Goal: Task Accomplishment & Management: Manage account settings

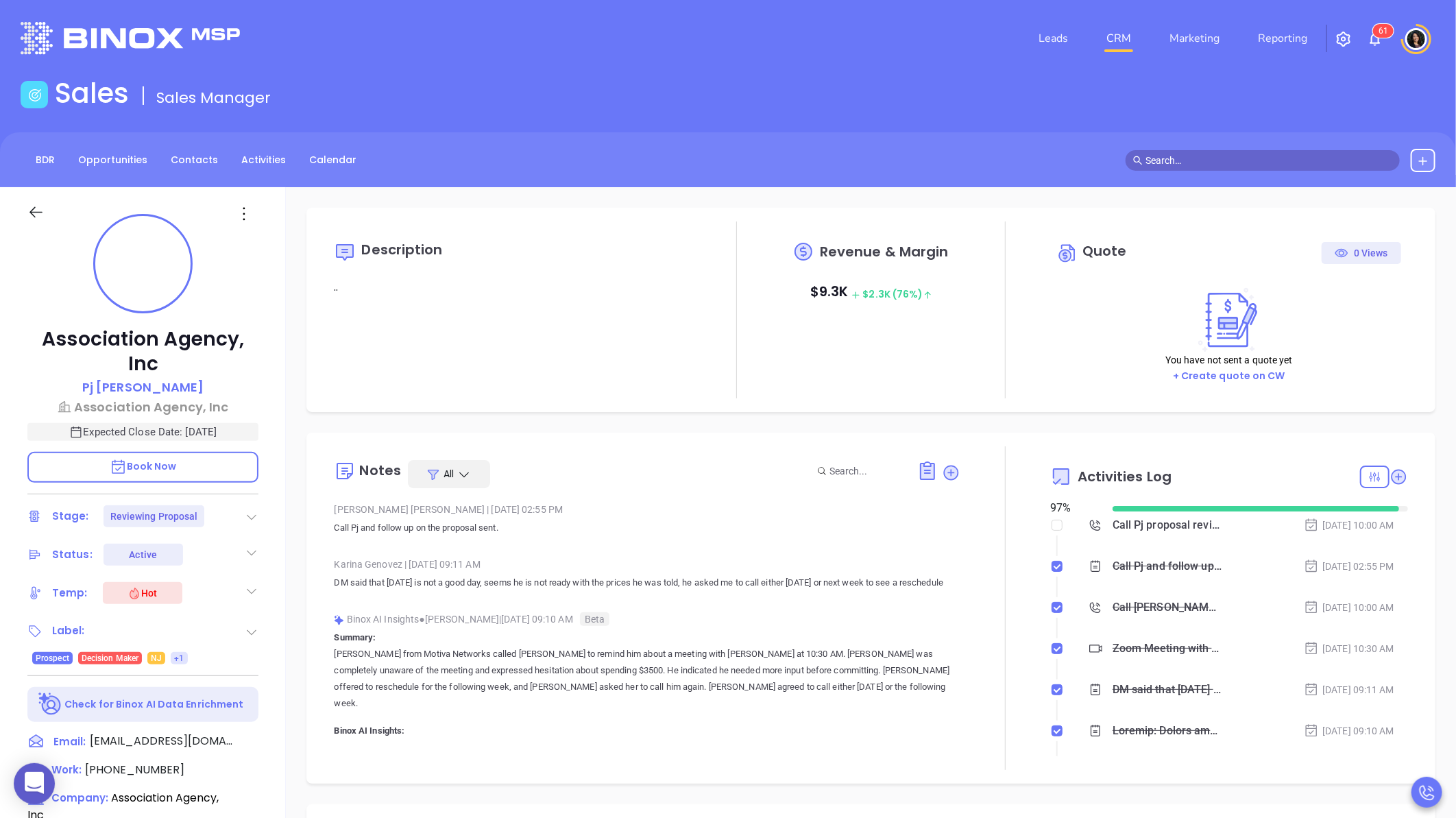
type input "[DATE]"
click at [1118, 41] on link "CRM" at bounding box center [1119, 38] width 35 height 28
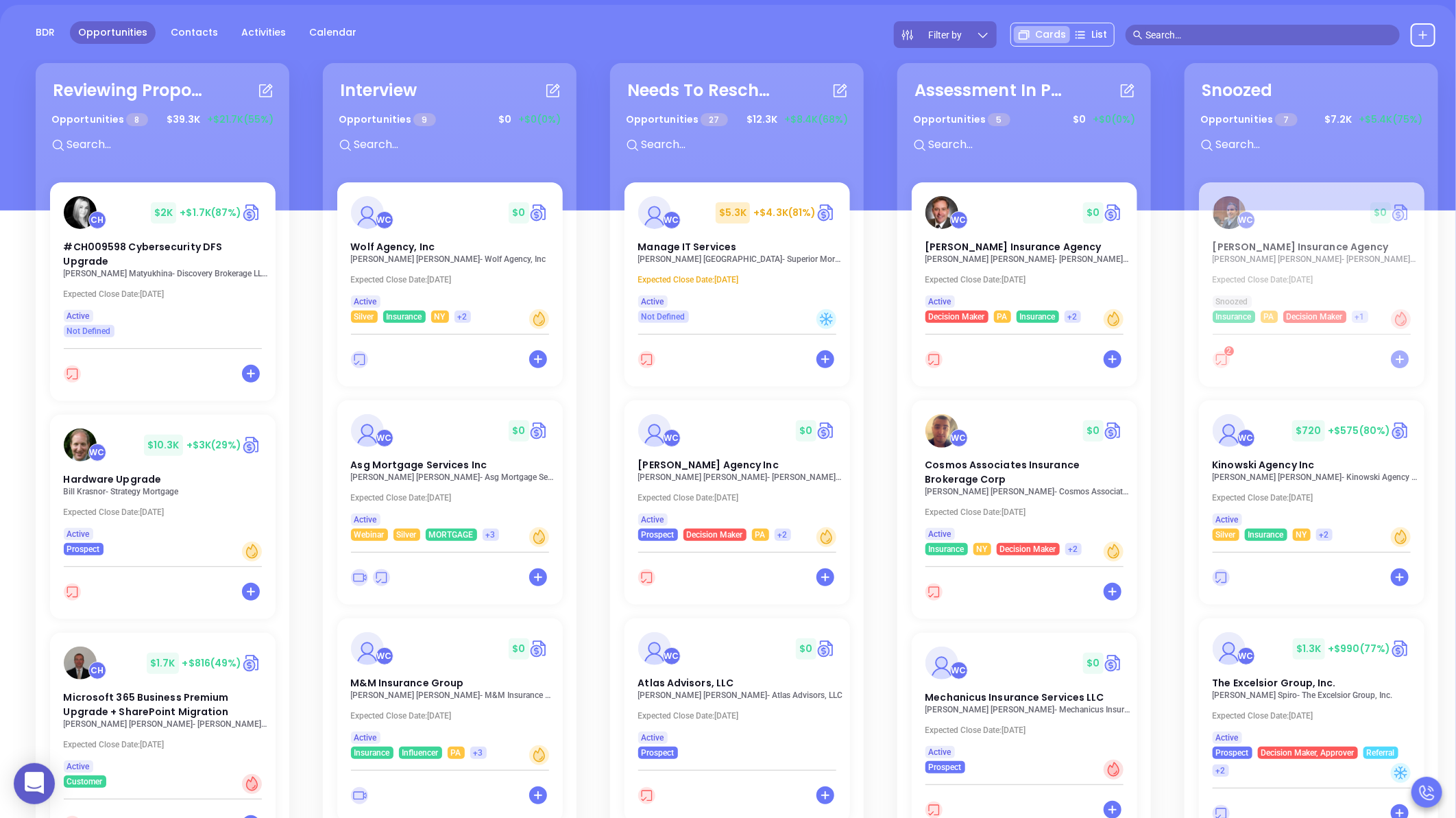
scroll to position [152, 0]
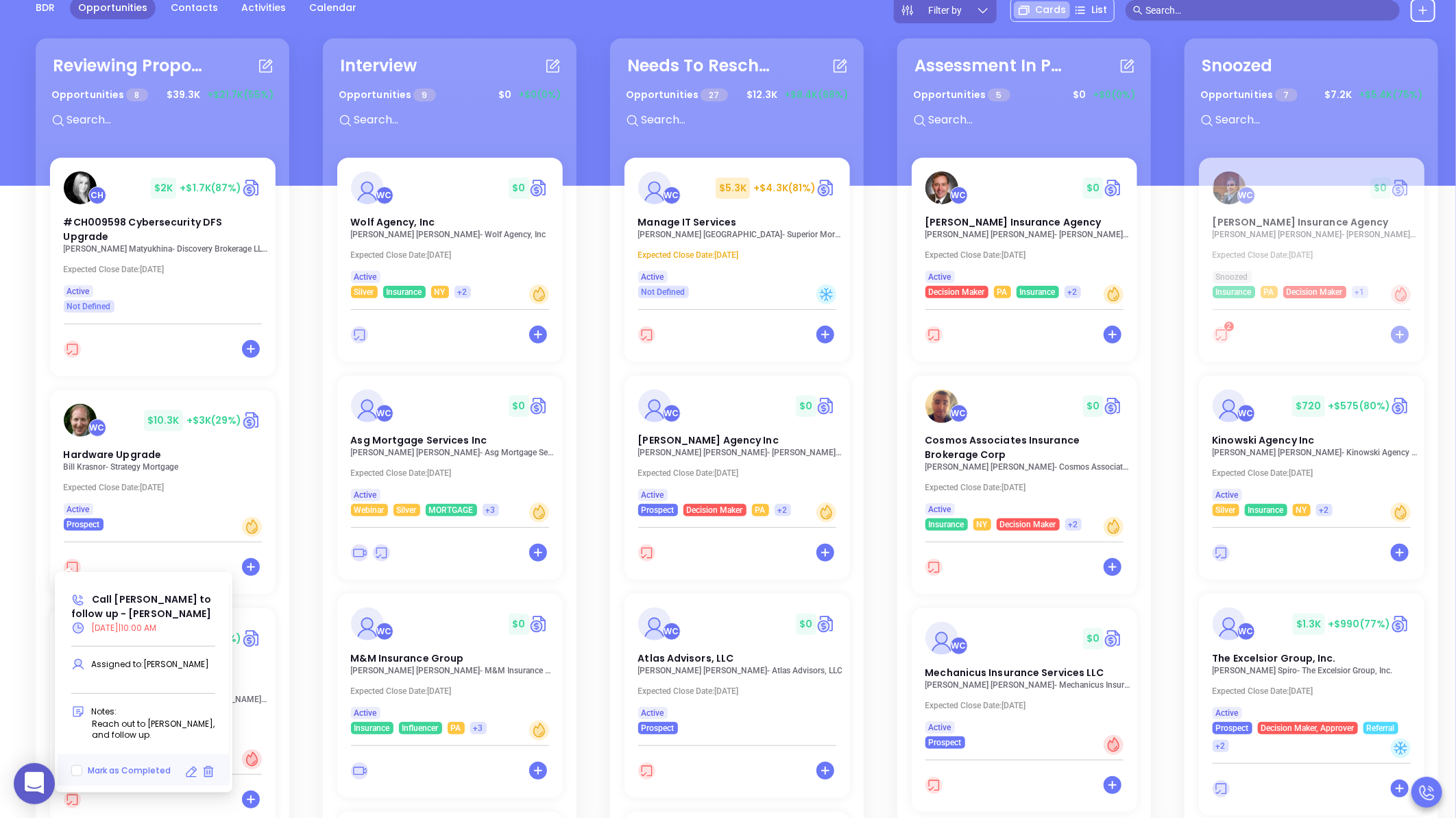
click at [189, 778] on icon at bounding box center [191, 771] width 13 height 13
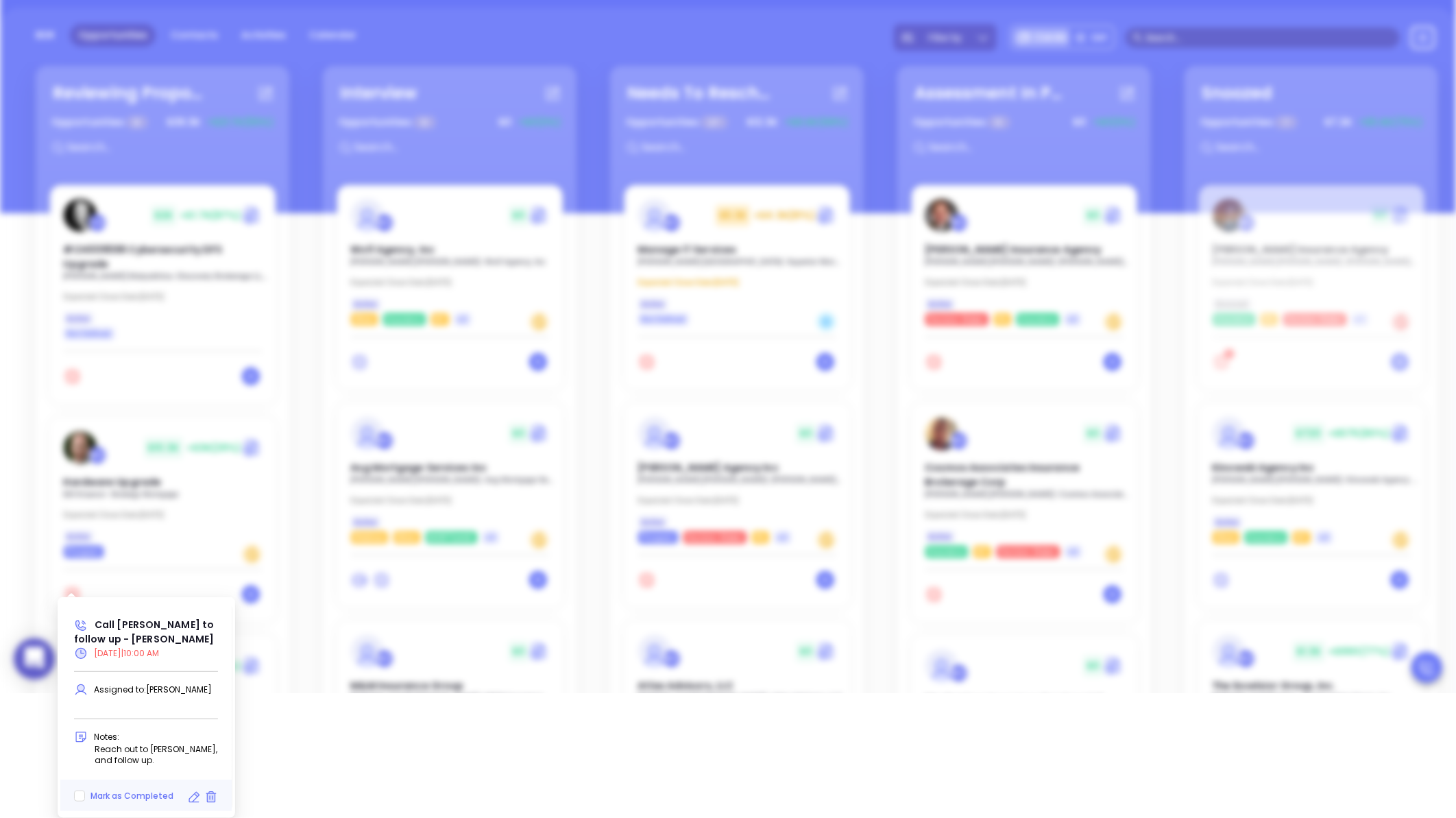
type input "[DATE]"
type input "Call [PERSON_NAME] to follow up - [PERSON_NAME]"
type input "Call"
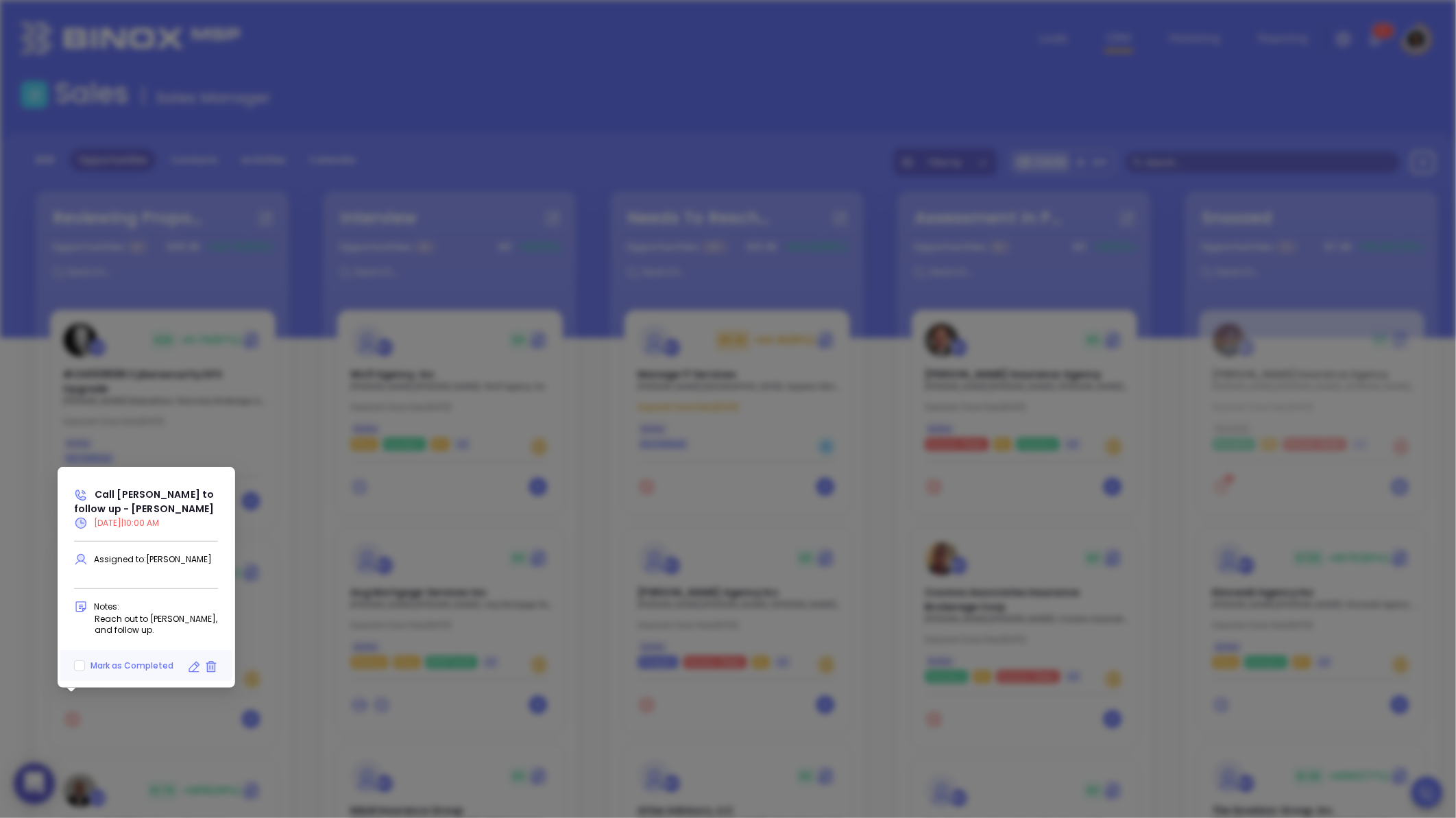
scroll to position [433, 0]
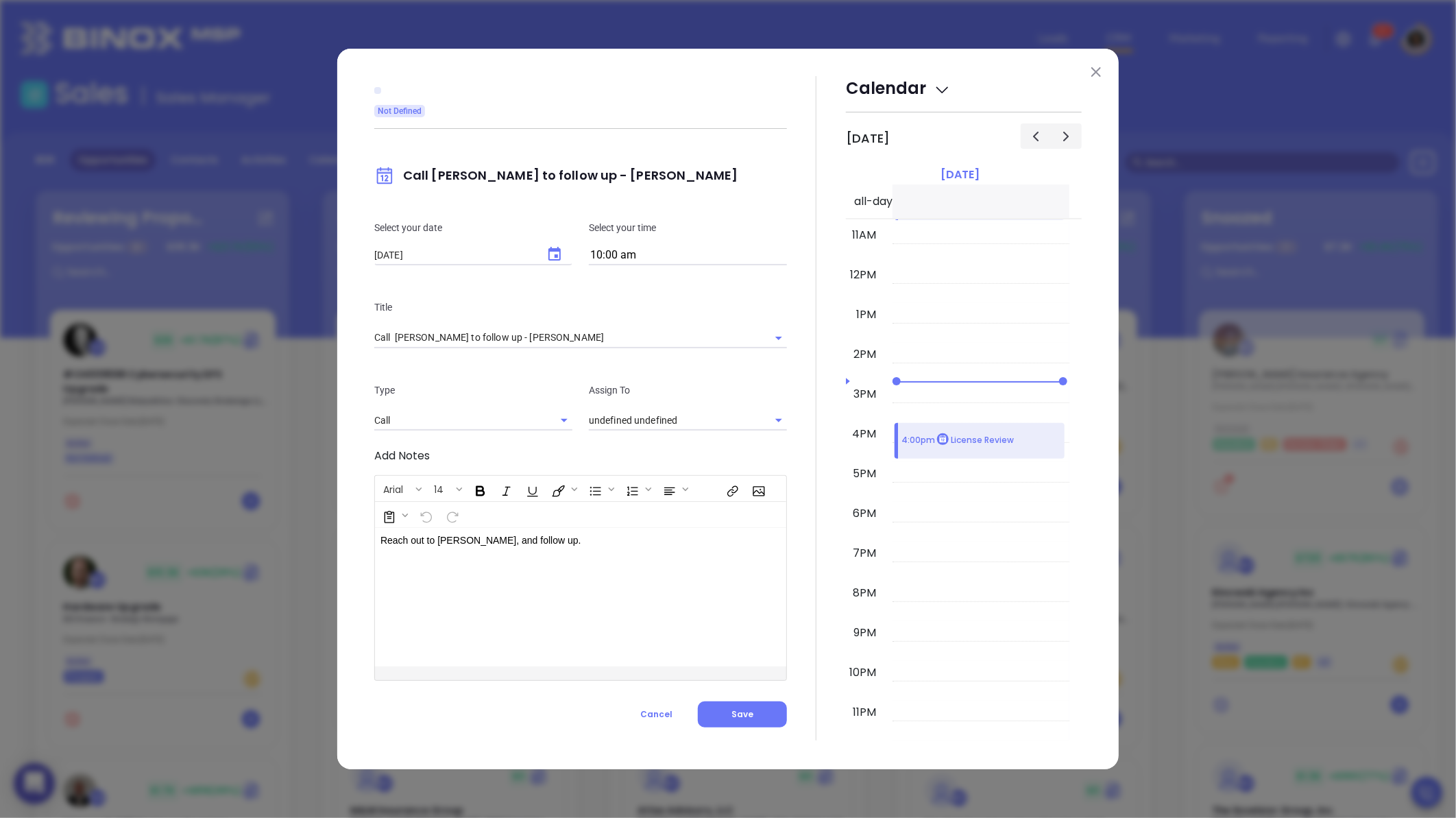
type input "[PERSON_NAME]"
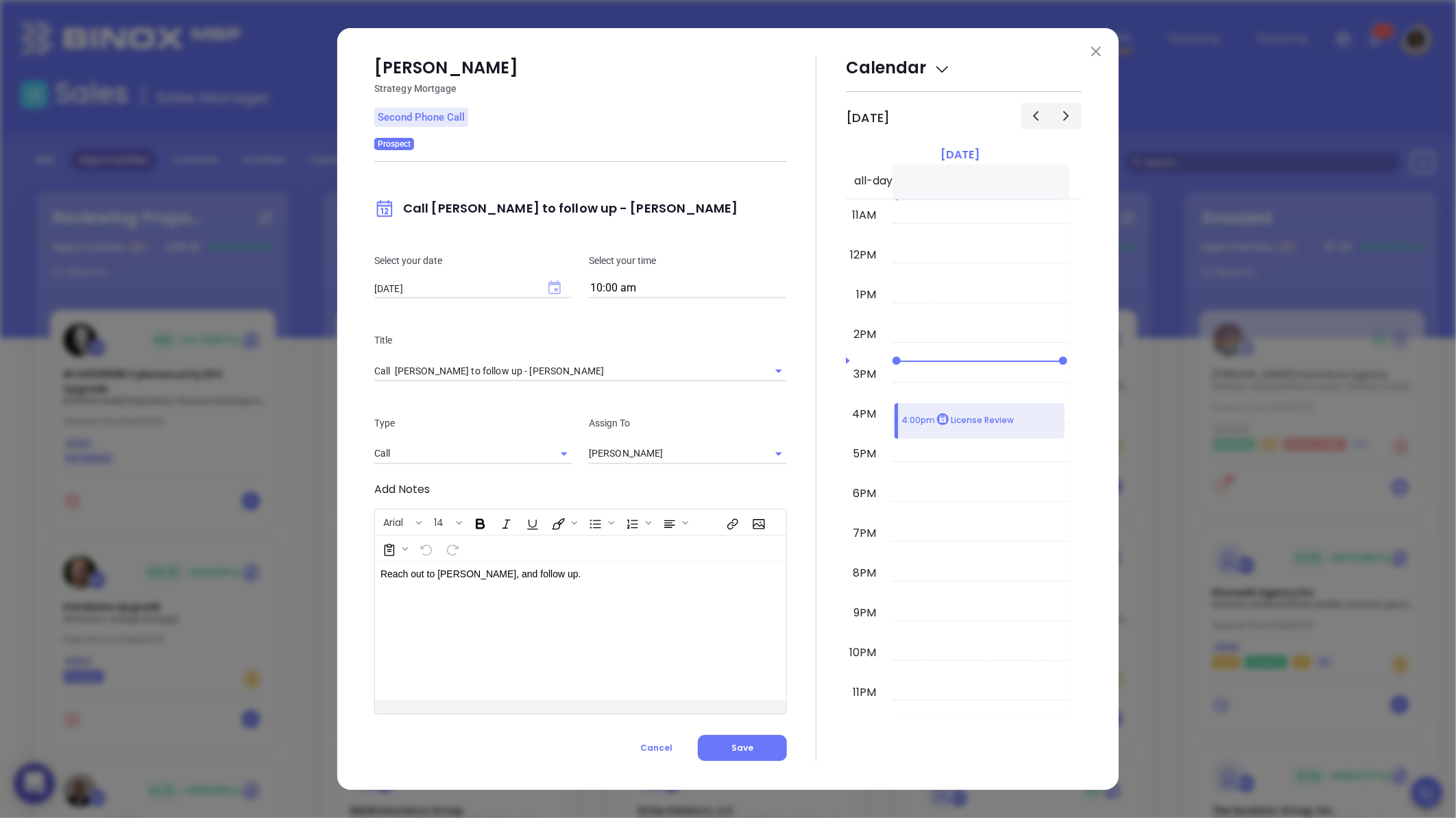
click at [550, 283] on icon "Choose date, selected date is Aug 22, 2025" at bounding box center [554, 287] width 12 height 13
click at [435, 475] on button "25" at bounding box center [435, 477] width 25 height 25
type input "[DATE]"
click at [794, 526] on div at bounding box center [816, 408] width 59 height 705
click at [729, 737] on button "Save" at bounding box center [742, 748] width 89 height 26
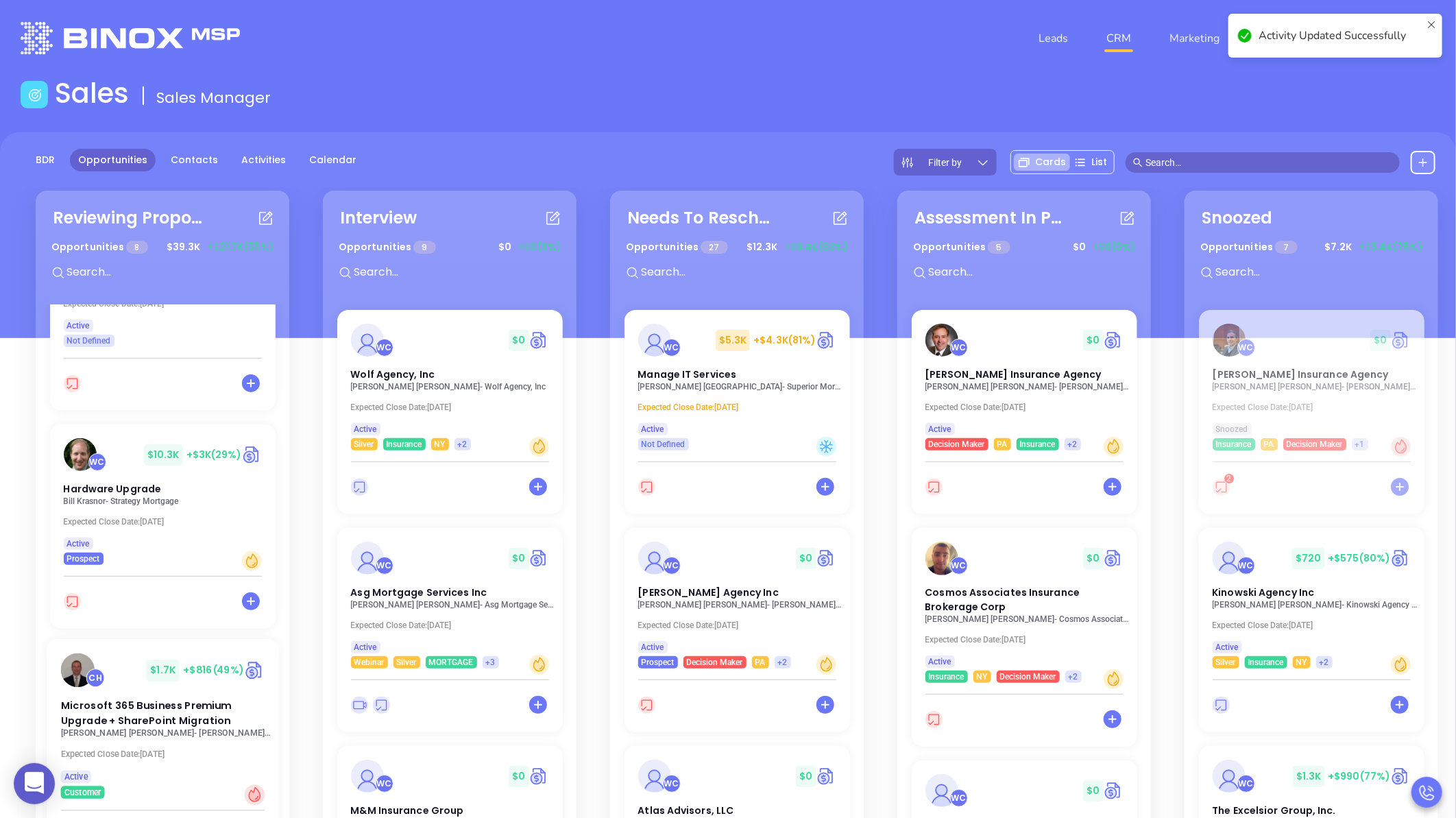
scroll to position [0, 0]
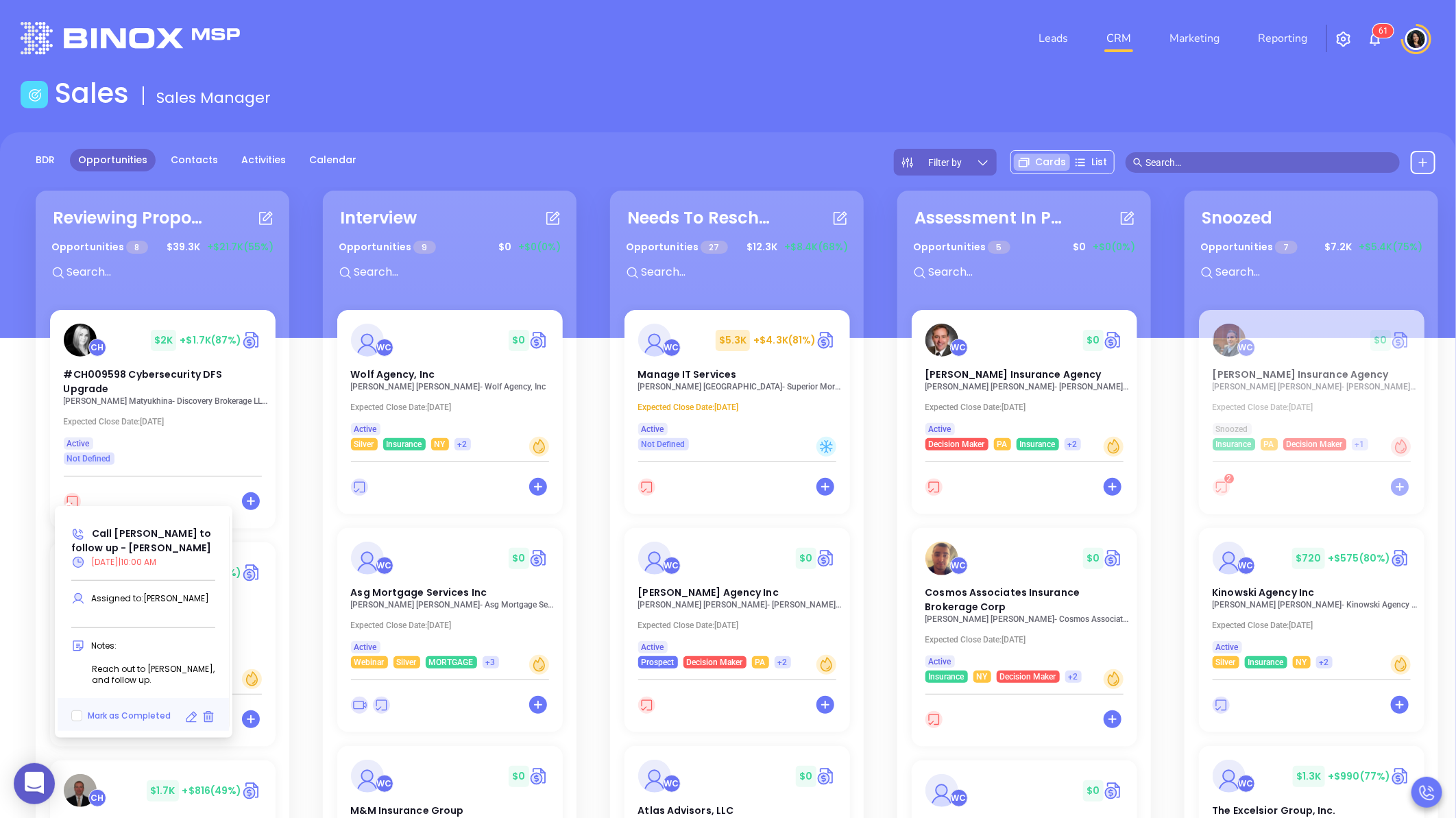
click at [190, 715] on icon at bounding box center [191, 717] width 13 height 13
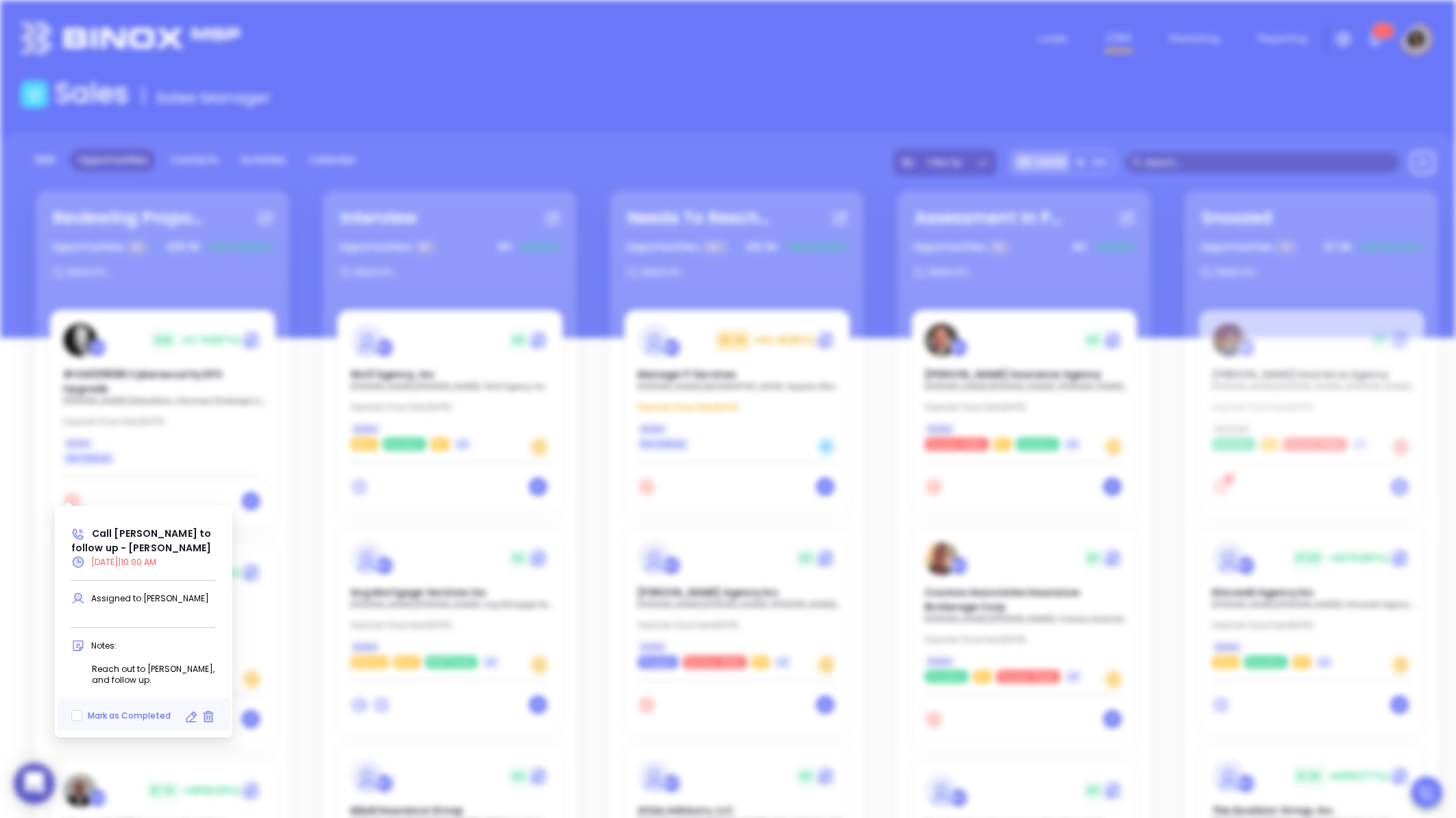
type input "[DATE]"
type input "Call [PERSON_NAME] to follow up - [PERSON_NAME]"
type input "Call"
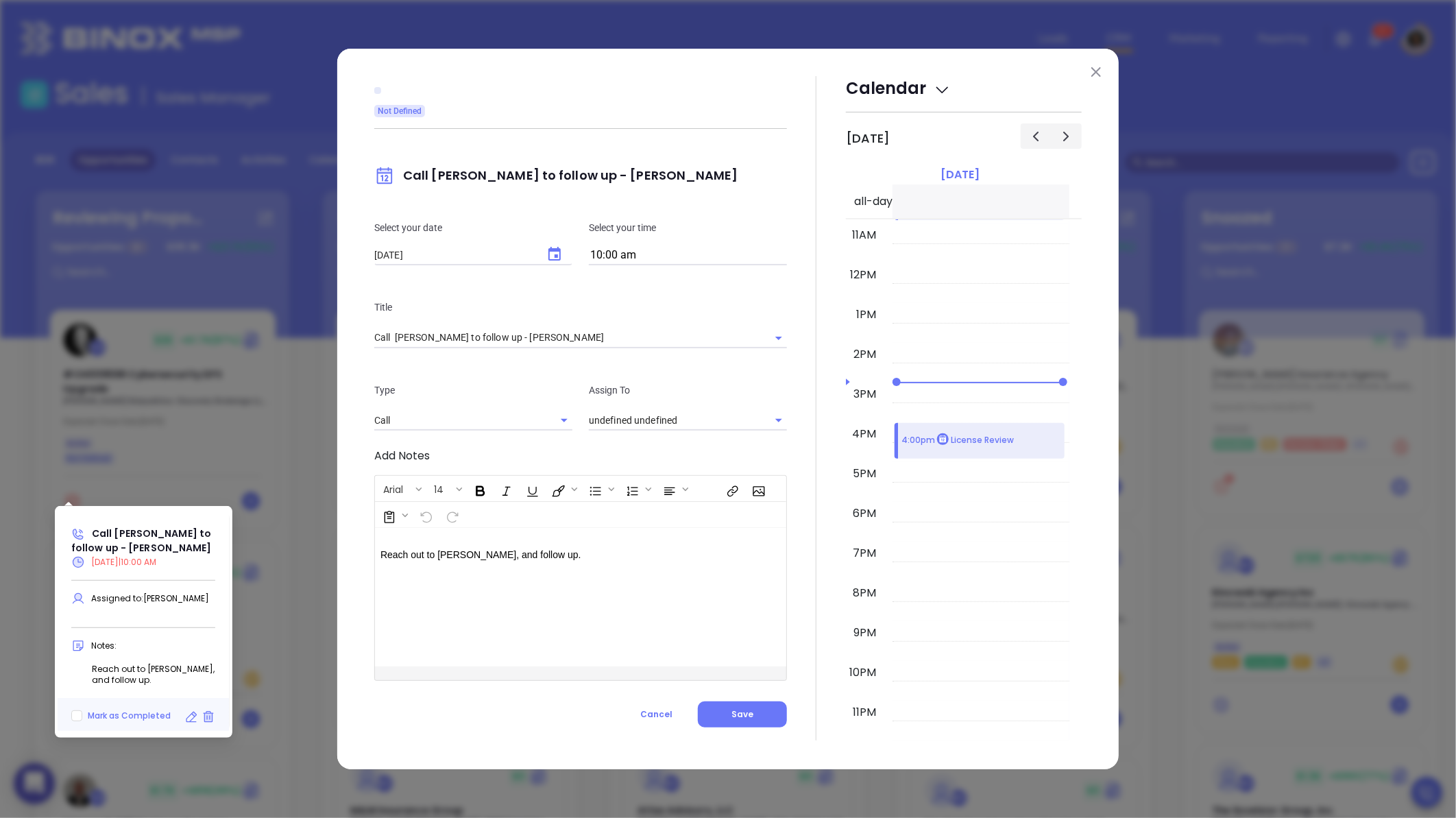
type input "[PERSON_NAME]"
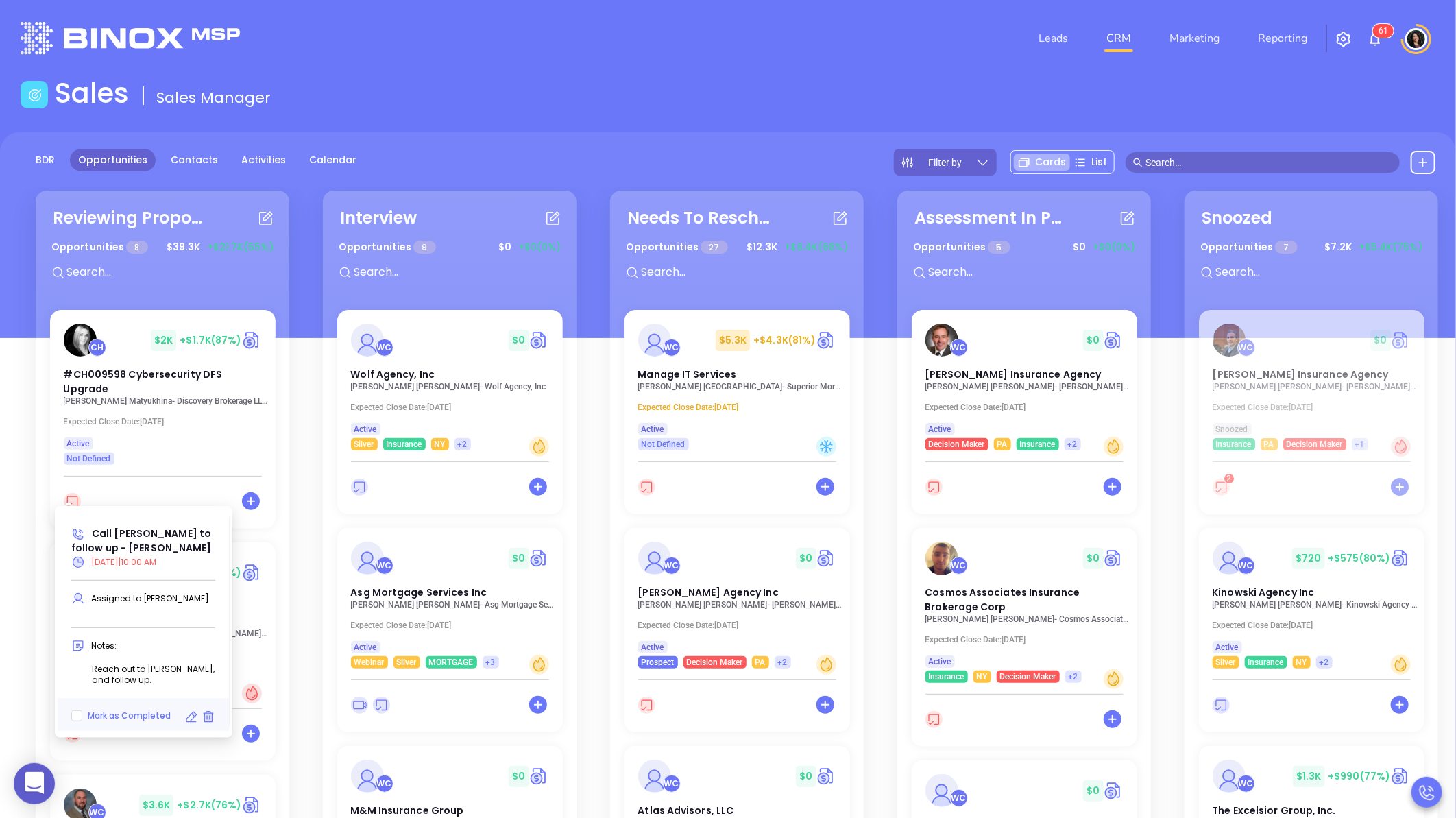
click at [193, 718] on icon at bounding box center [191, 717] width 13 height 13
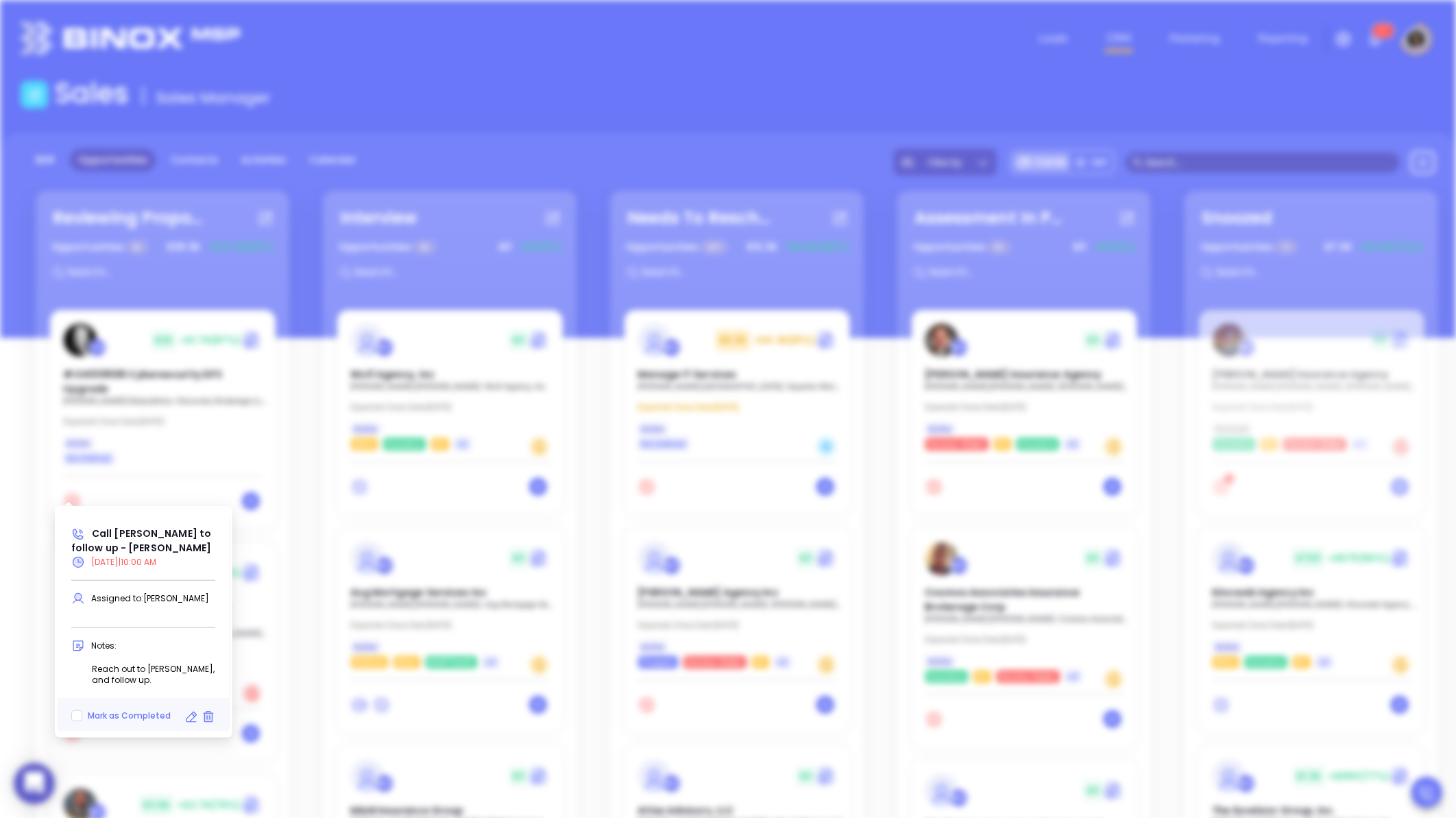
type input "[DATE]"
type input "Call [PERSON_NAME] to follow up - [PERSON_NAME]"
type input "Call"
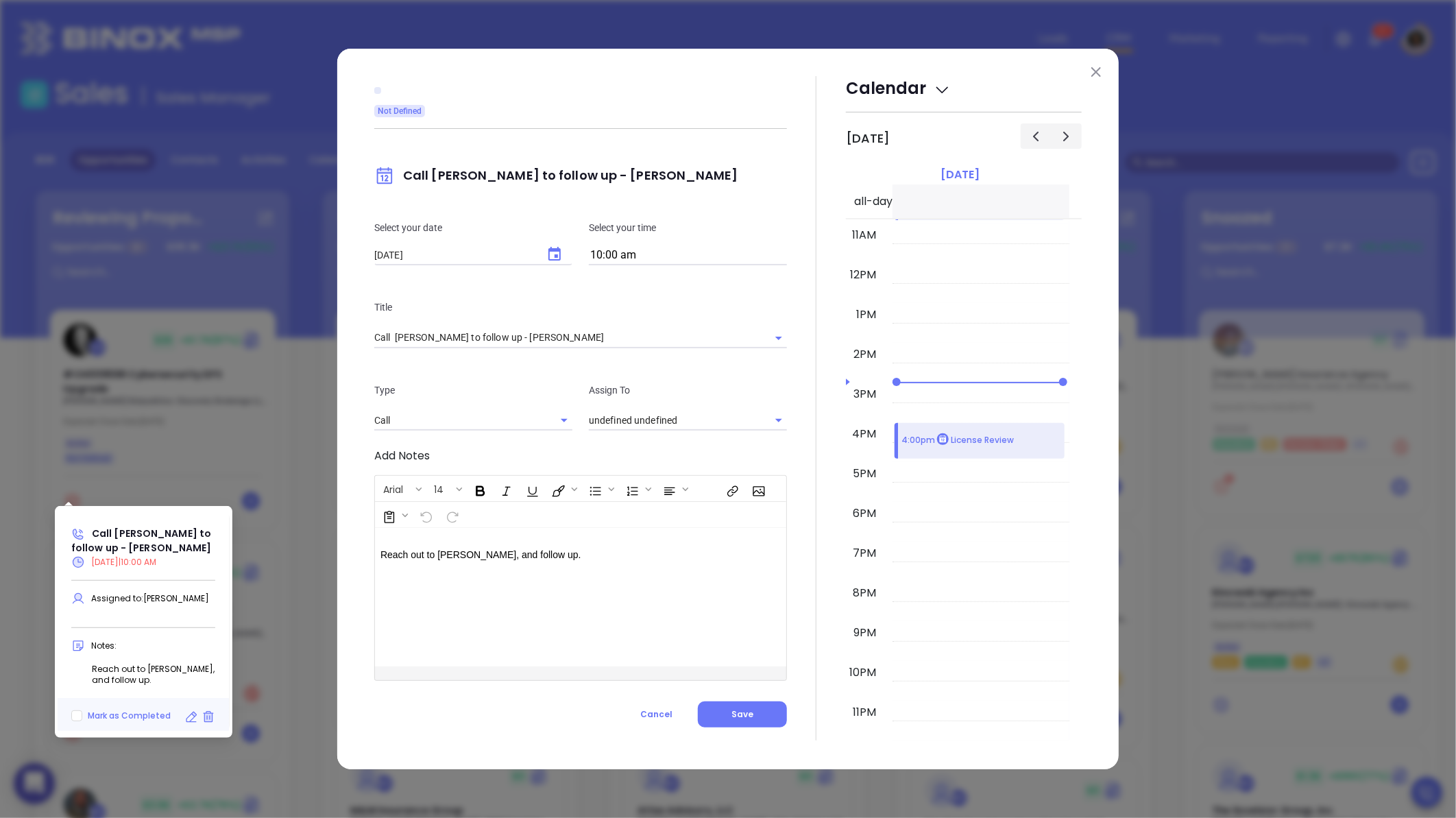
type input "[PERSON_NAME]"
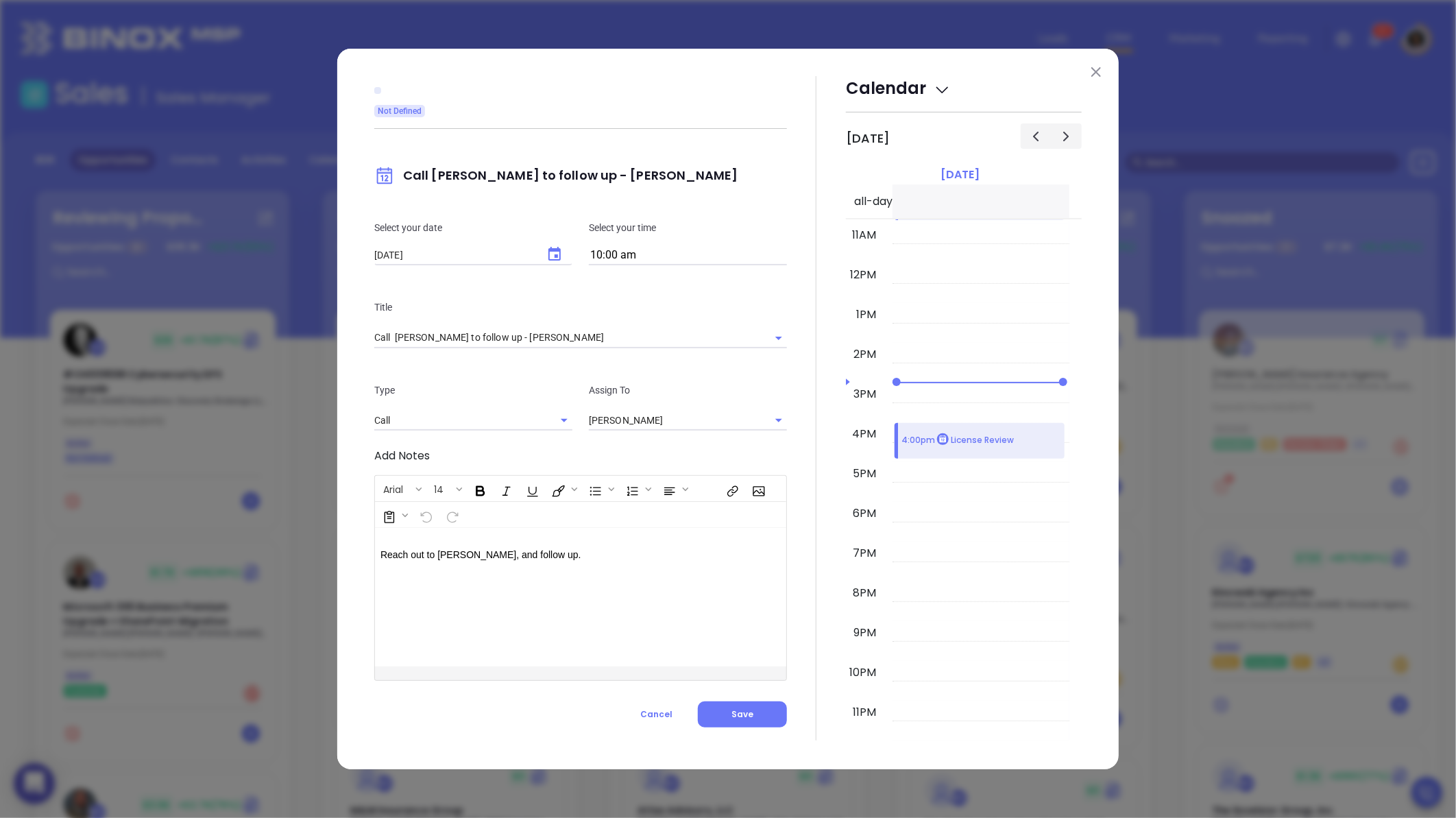
click at [487, 255] on input "[DATE]" at bounding box center [453, 255] width 158 height 11
click at [560, 261] on icon "Choose date, selected date is Aug 22, 2025" at bounding box center [554, 254] width 16 height 16
click at [440, 441] on button "25" at bounding box center [435, 443] width 25 height 25
type input "[DATE]"
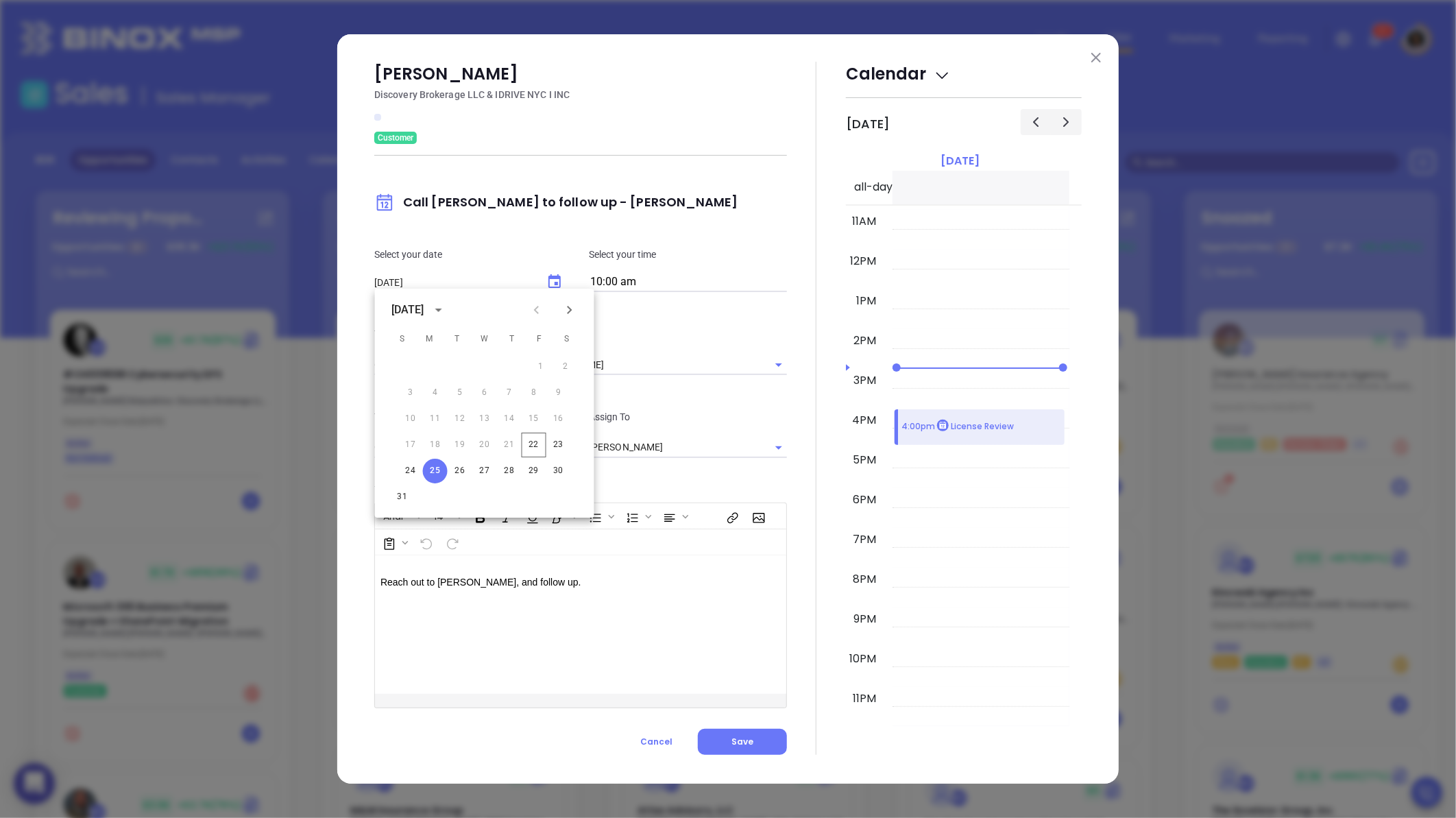
click at [368, 461] on div "Type Call Assign To [PERSON_NAME]" at bounding box center [580, 433] width 429 height 83
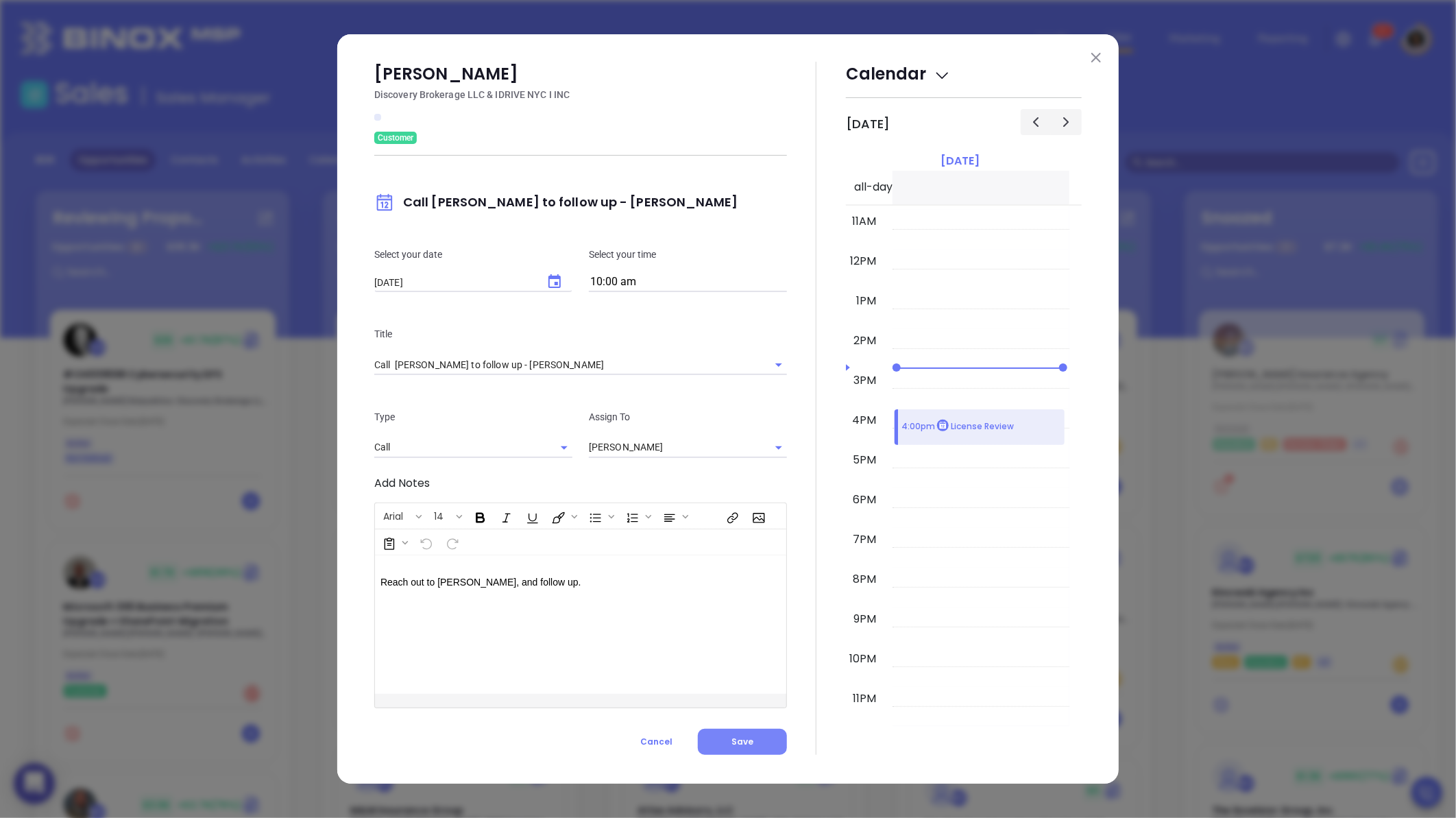
click at [736, 740] on span "Save" at bounding box center [742, 741] width 22 height 11
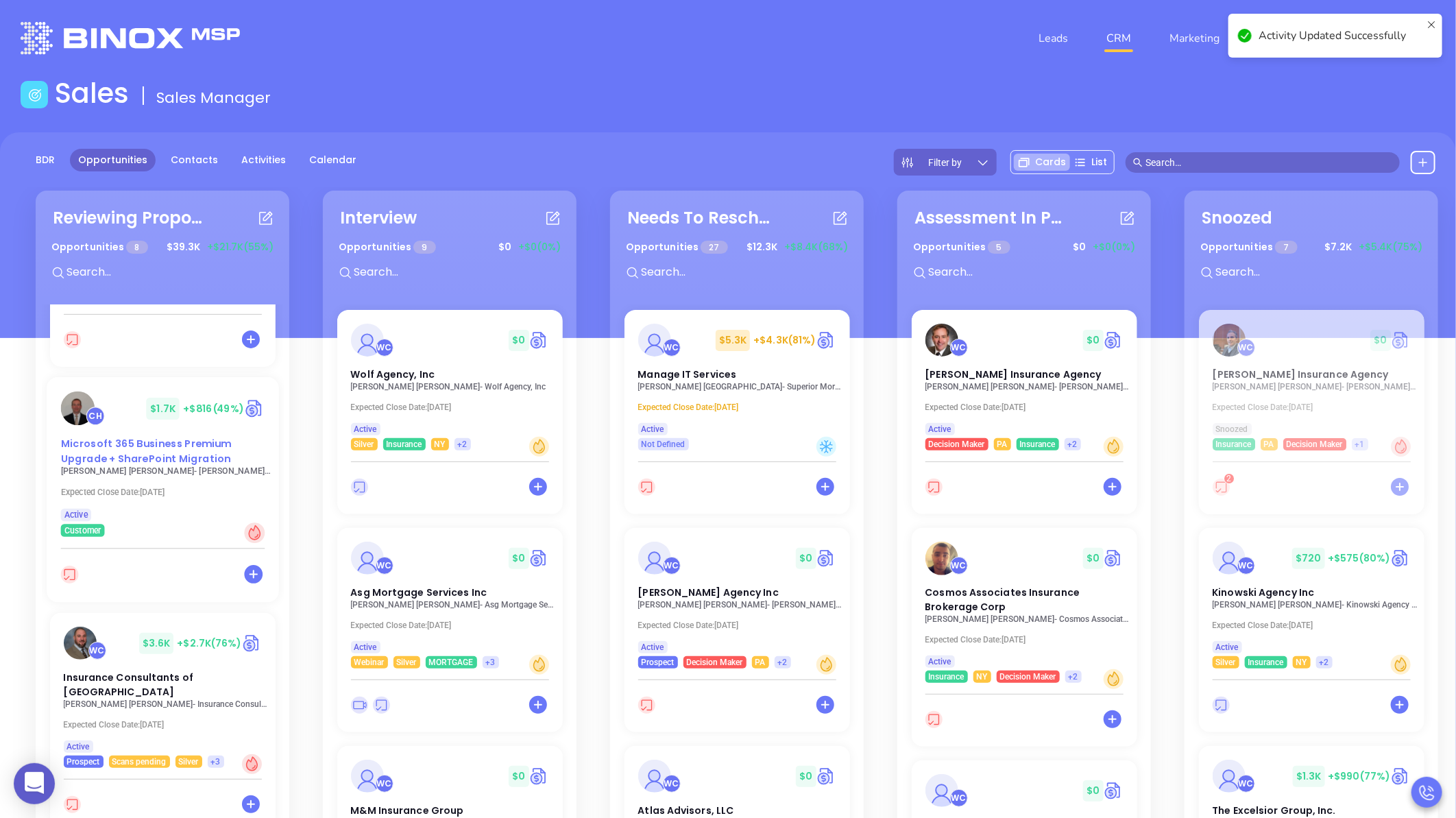
scroll to position [229, 0]
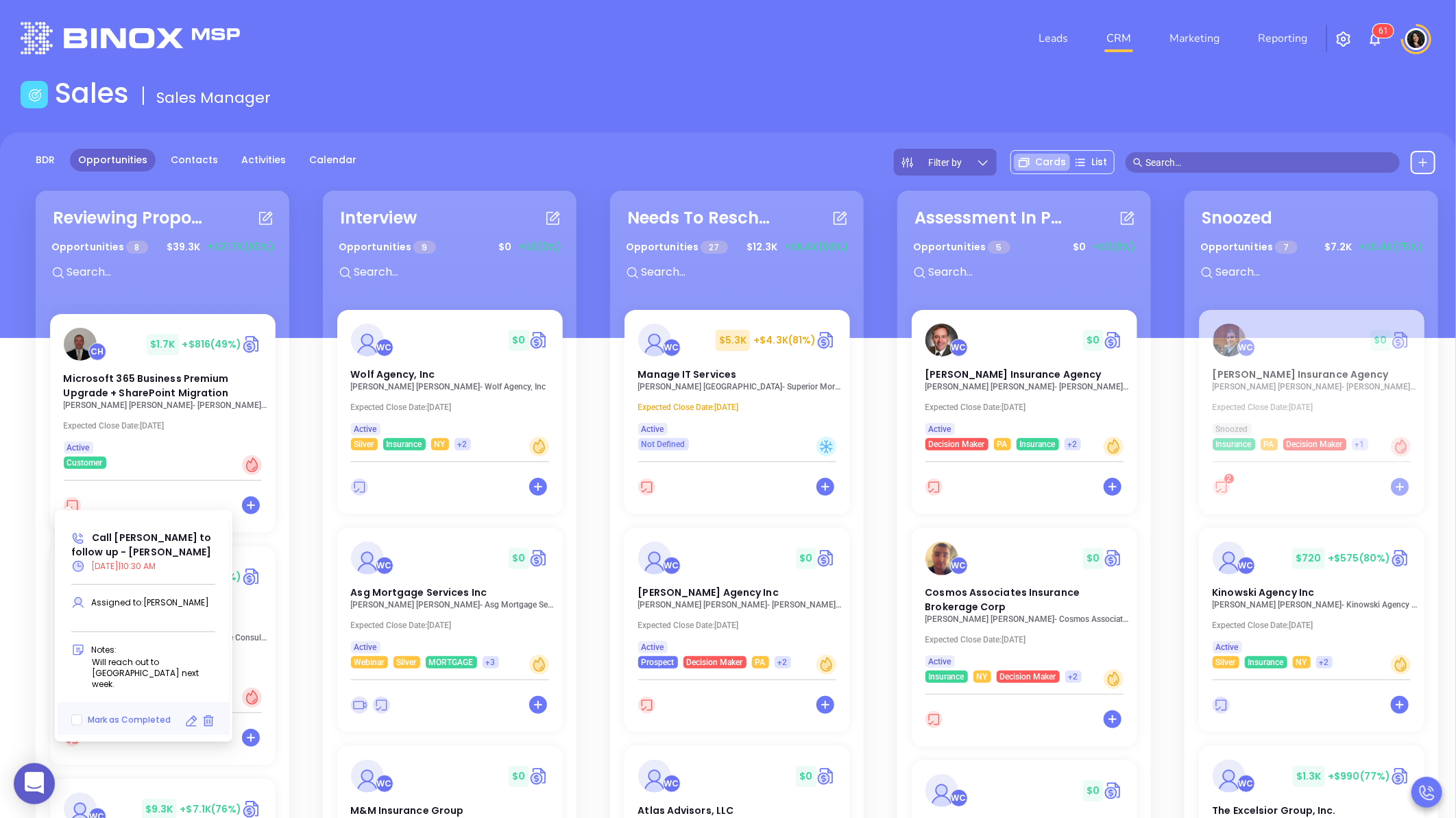
click at [189, 714] on icon at bounding box center [191, 720] width 13 height 13
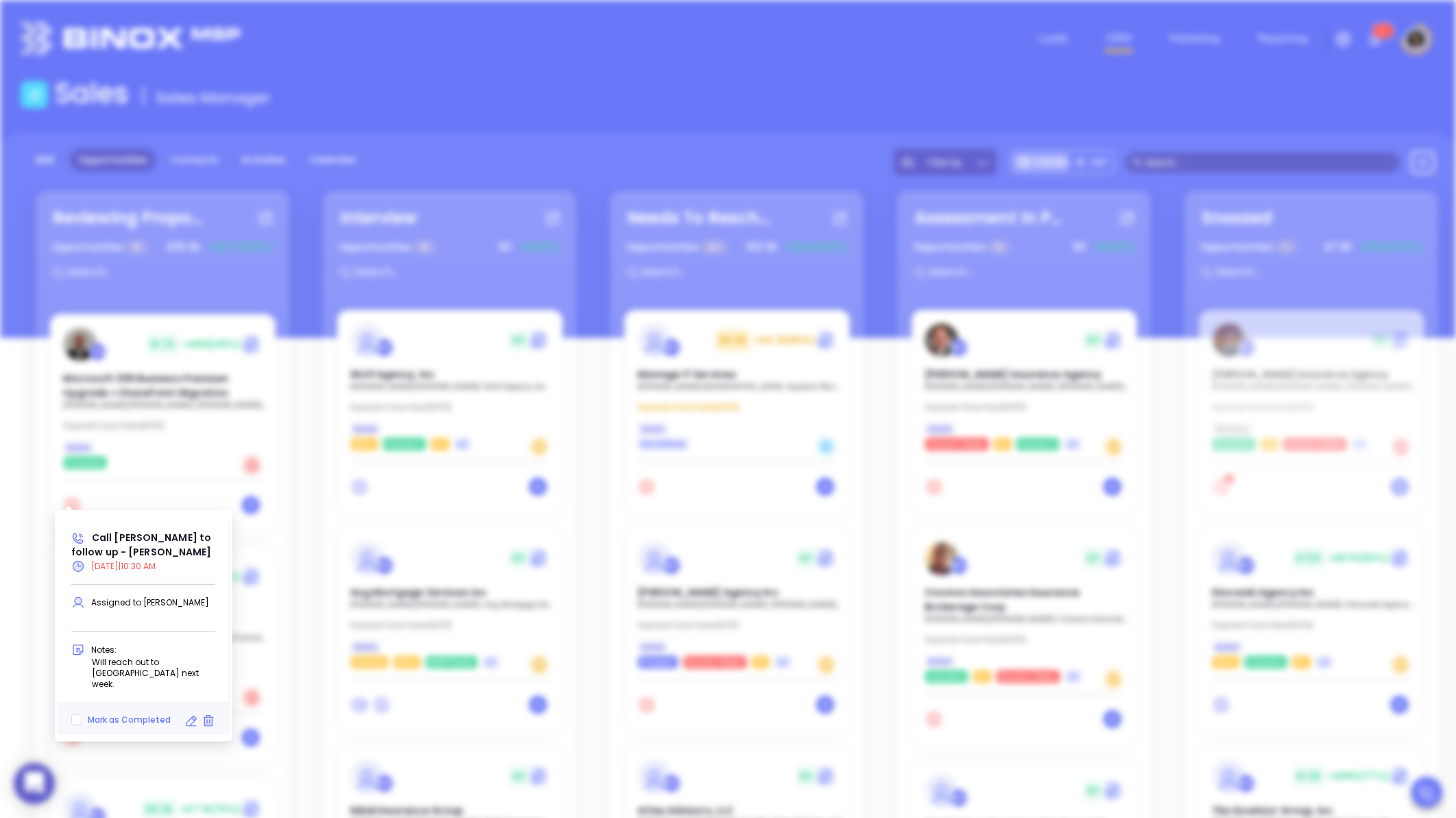
type input "[DATE]"
type input "Call [PERSON_NAME] to follow up - [PERSON_NAME]"
type input "Call"
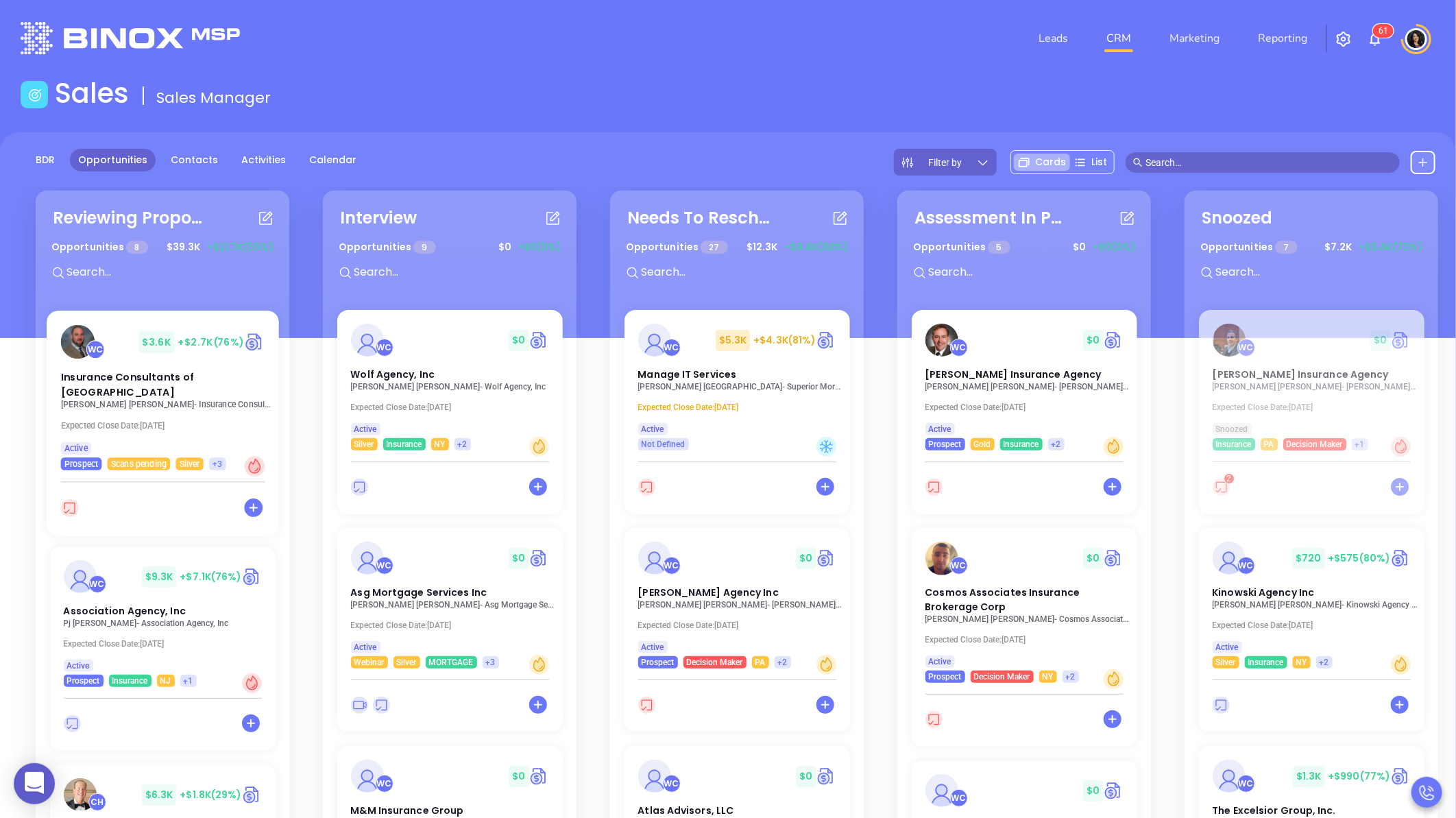
scroll to position [0, 0]
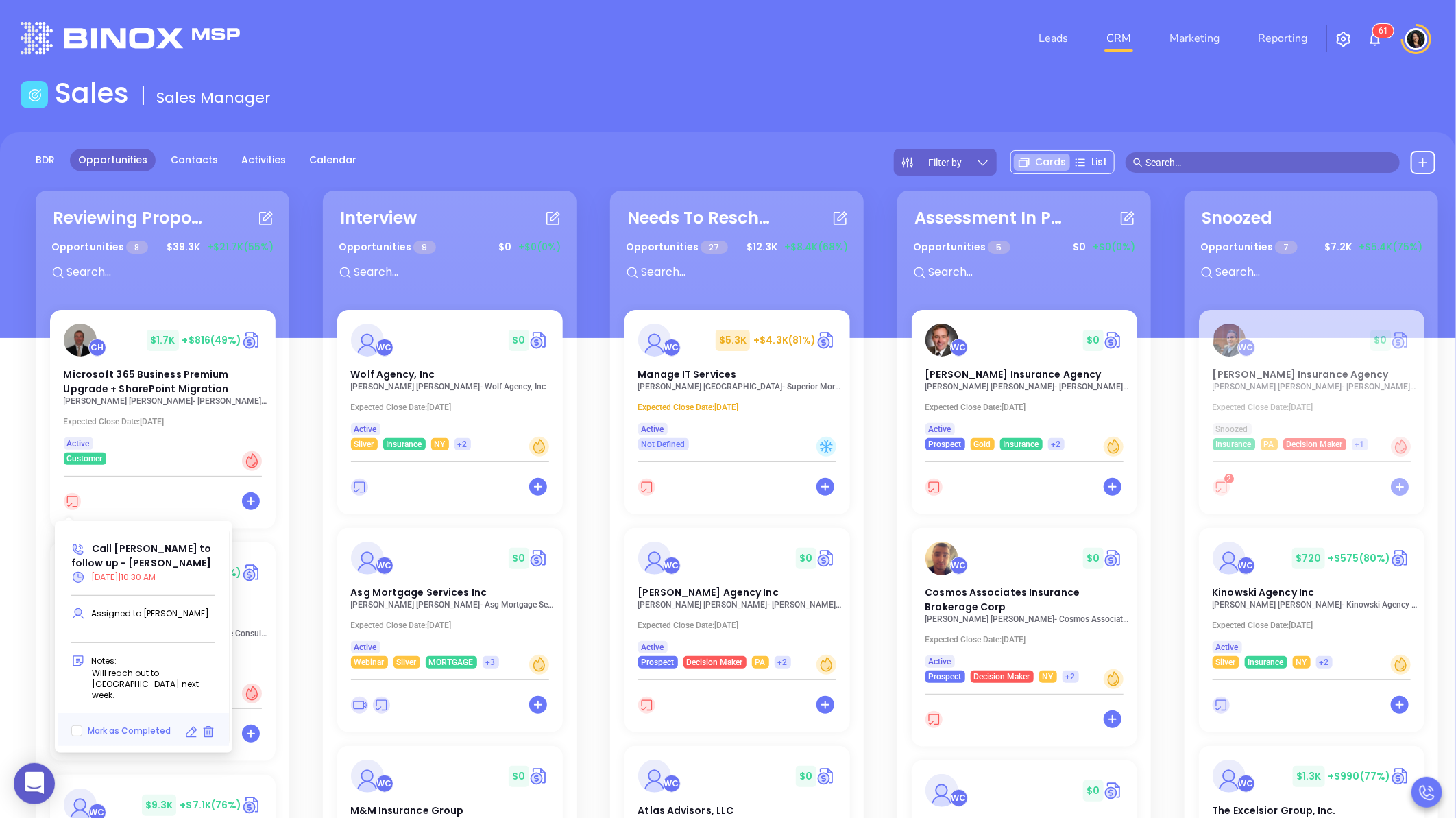
click at [185, 725] on icon at bounding box center [191, 732] width 13 height 13
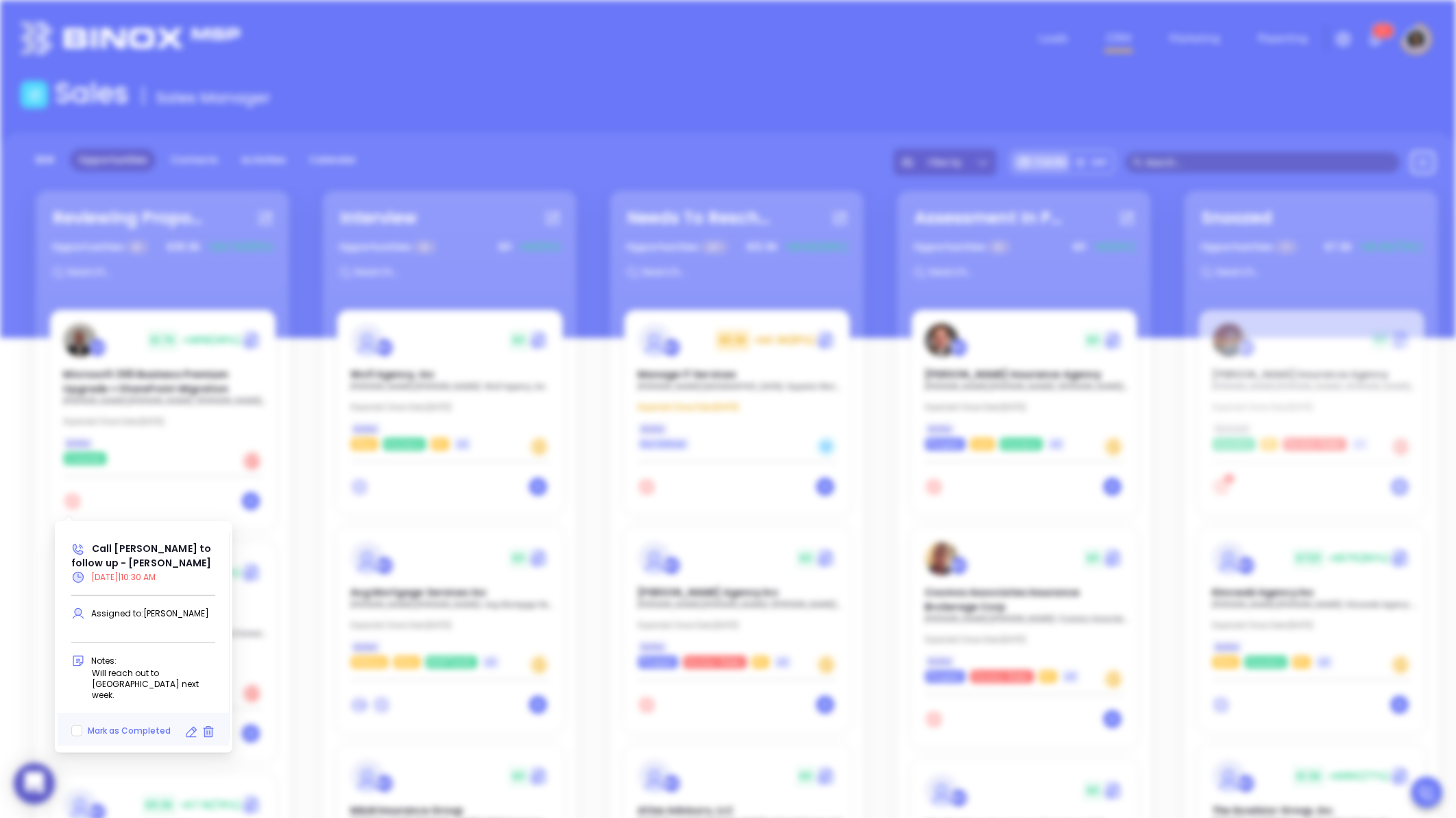
type input "[DATE]"
type input "Call [PERSON_NAME] to follow up - [PERSON_NAME]"
type input "Call"
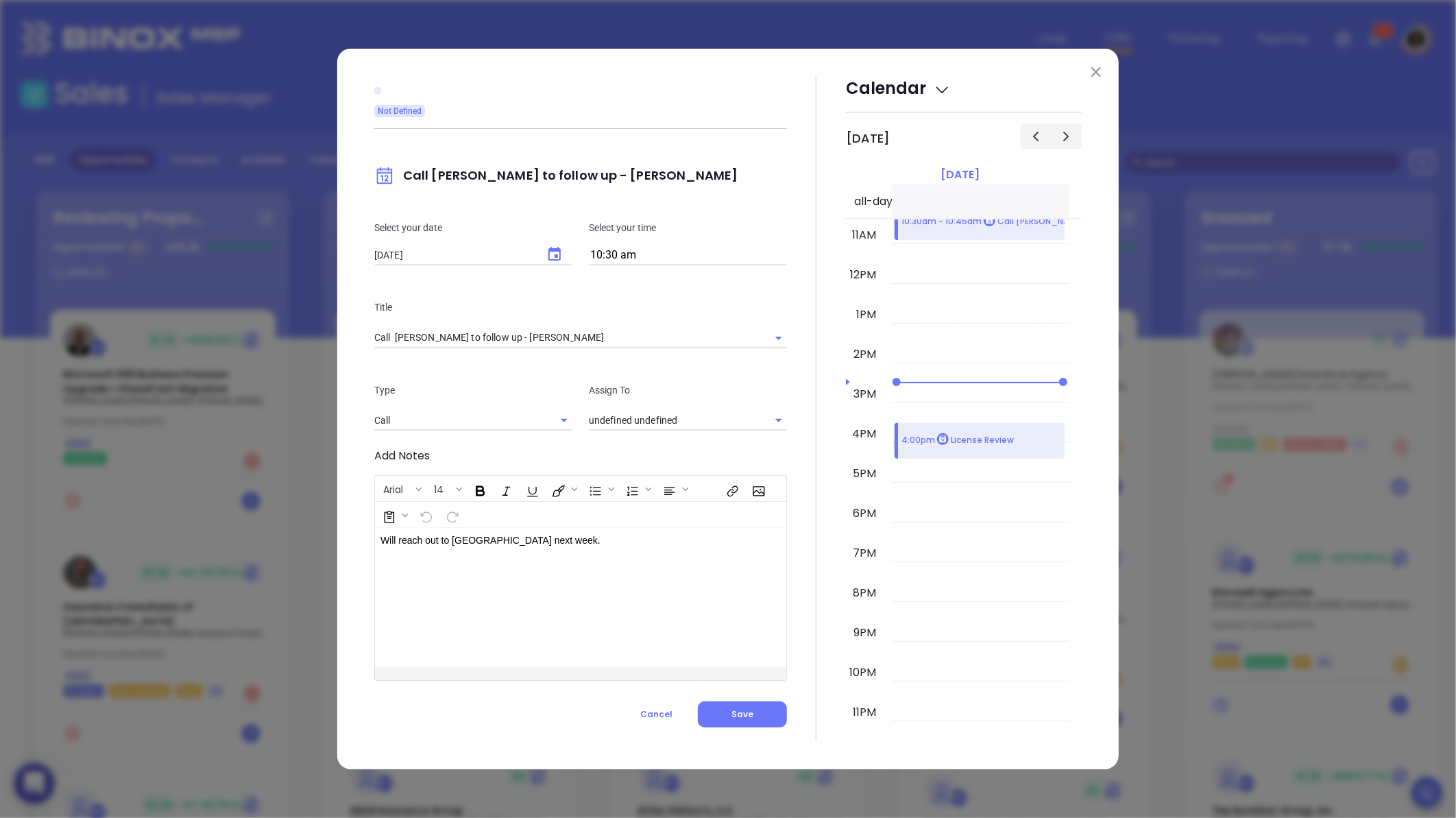
type input "[PERSON_NAME]"
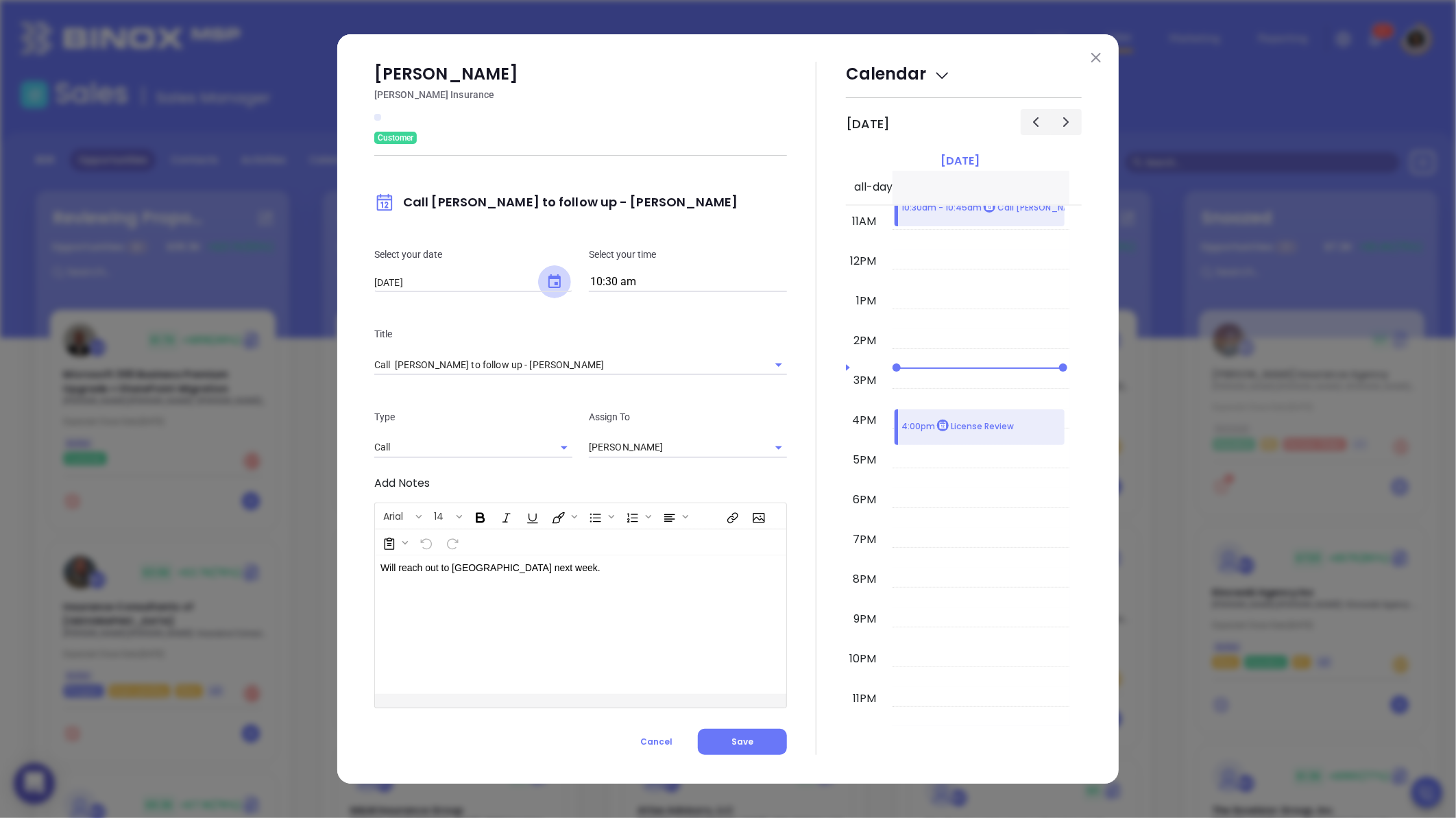
click at [562, 281] on icon "Choose date, selected date is Aug 22, 2025" at bounding box center [554, 282] width 16 height 16
click at [441, 468] on button "25" at bounding box center [435, 471] width 25 height 25
type input "[DATE]"
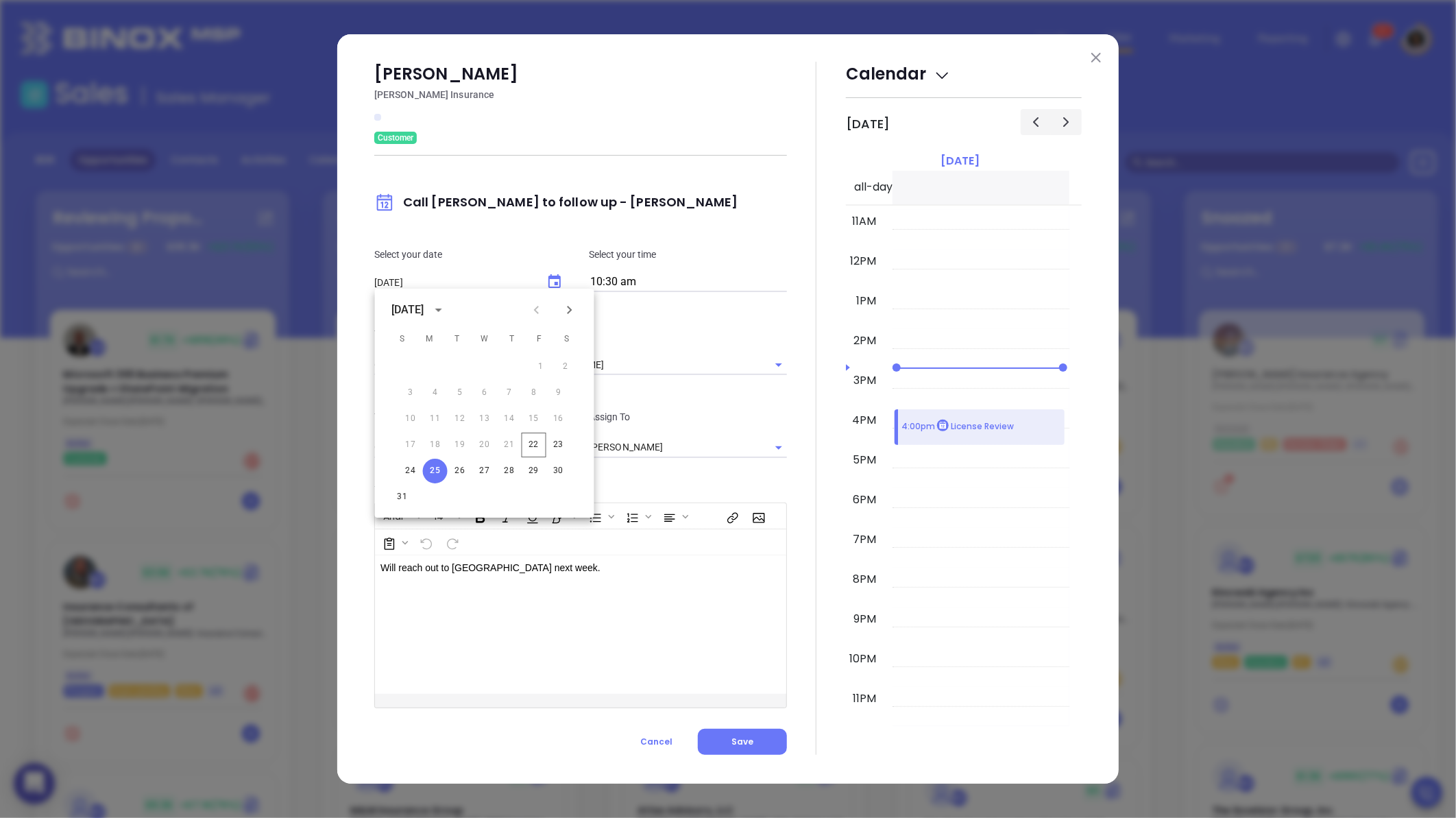
click at [752, 759] on div "[PERSON_NAME] Insurance Customer Call [PERSON_NAME] to follow up - [PERSON_NAME…" at bounding box center [728, 408] width 781 height 749
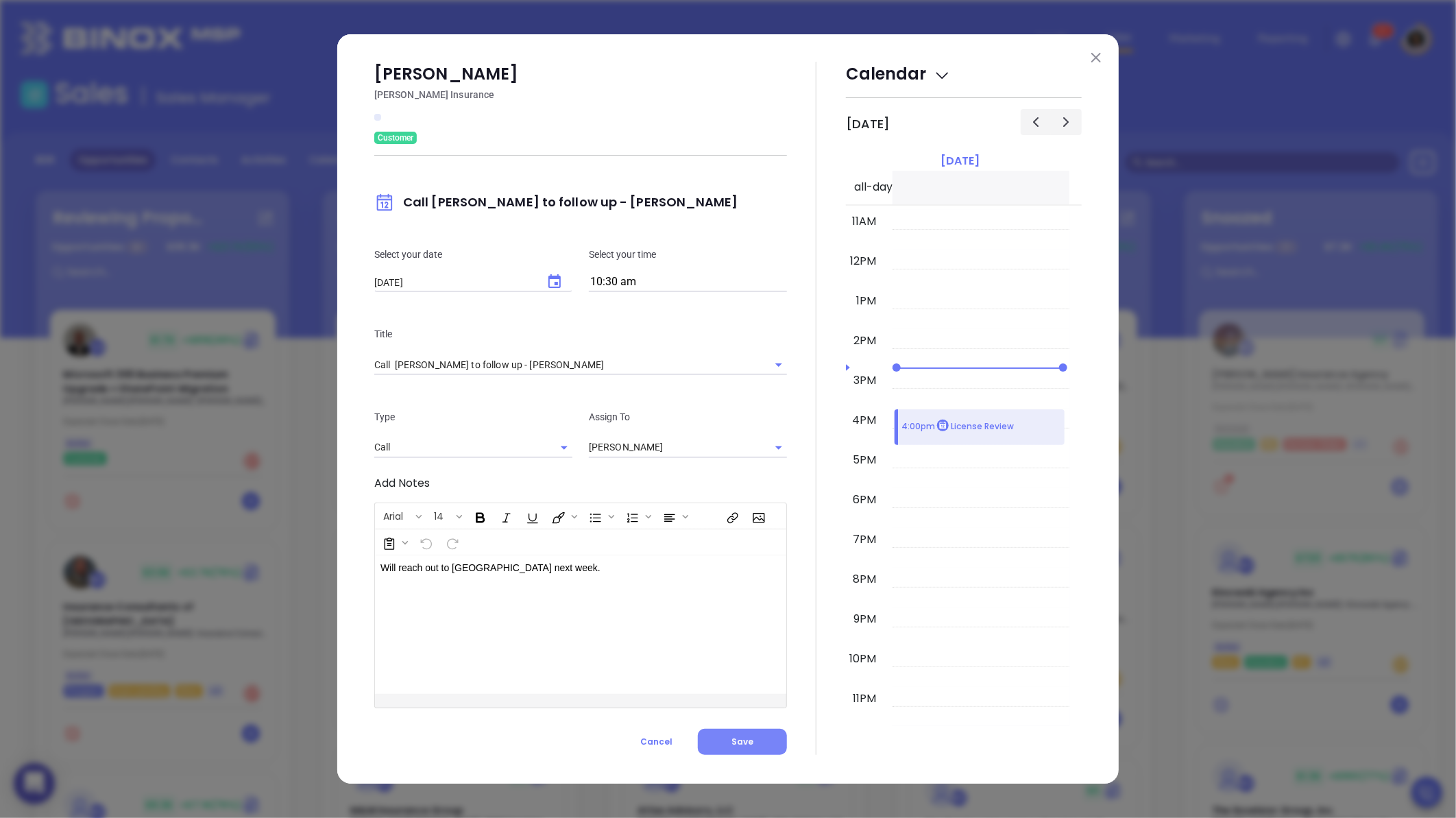
click at [749, 749] on button "Save" at bounding box center [742, 742] width 89 height 26
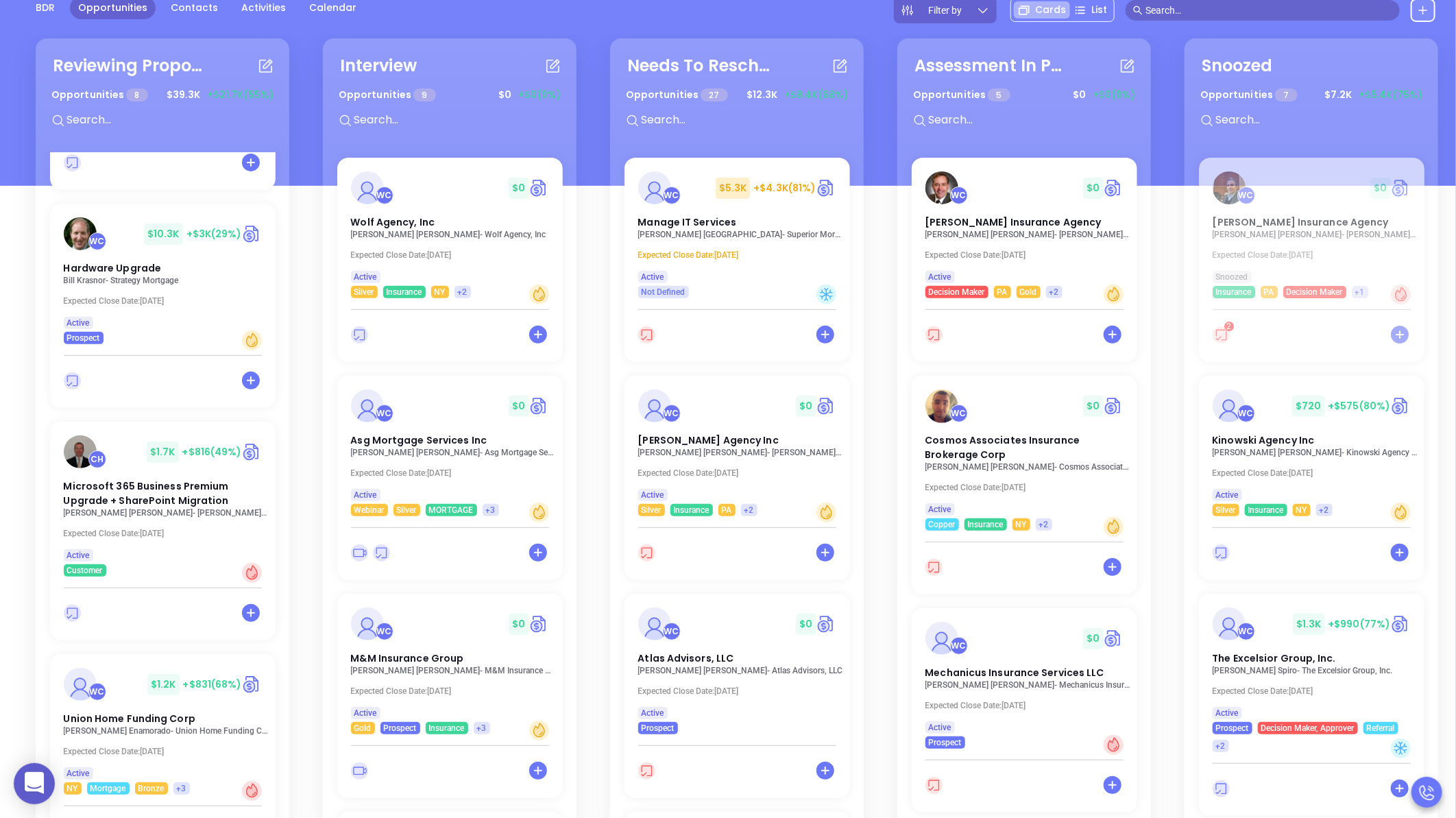
scroll to position [868, 0]
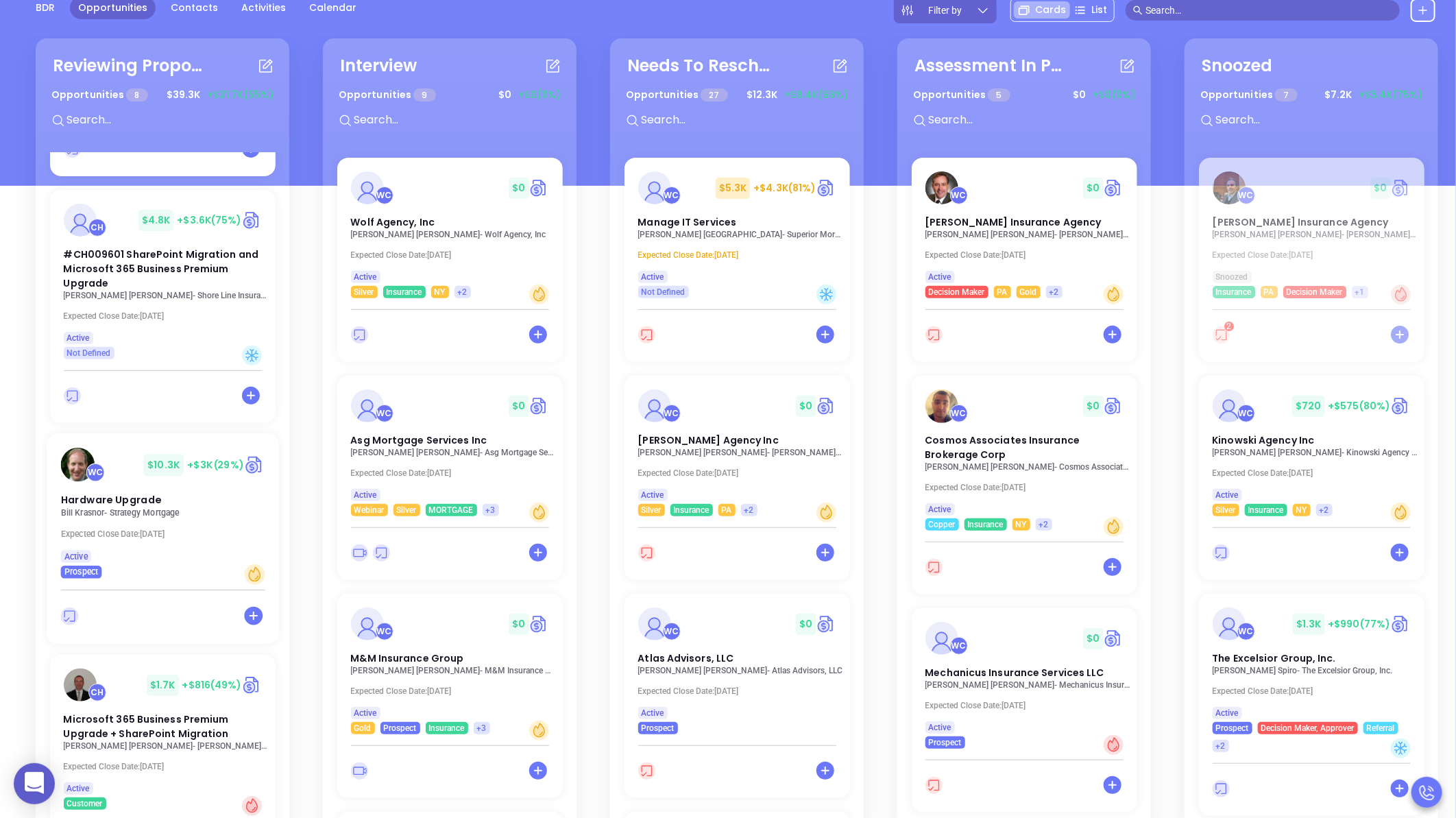
click at [110, 508] on p "[PERSON_NAME] - Strategy Mortgage" at bounding box center [166, 513] width 212 height 10
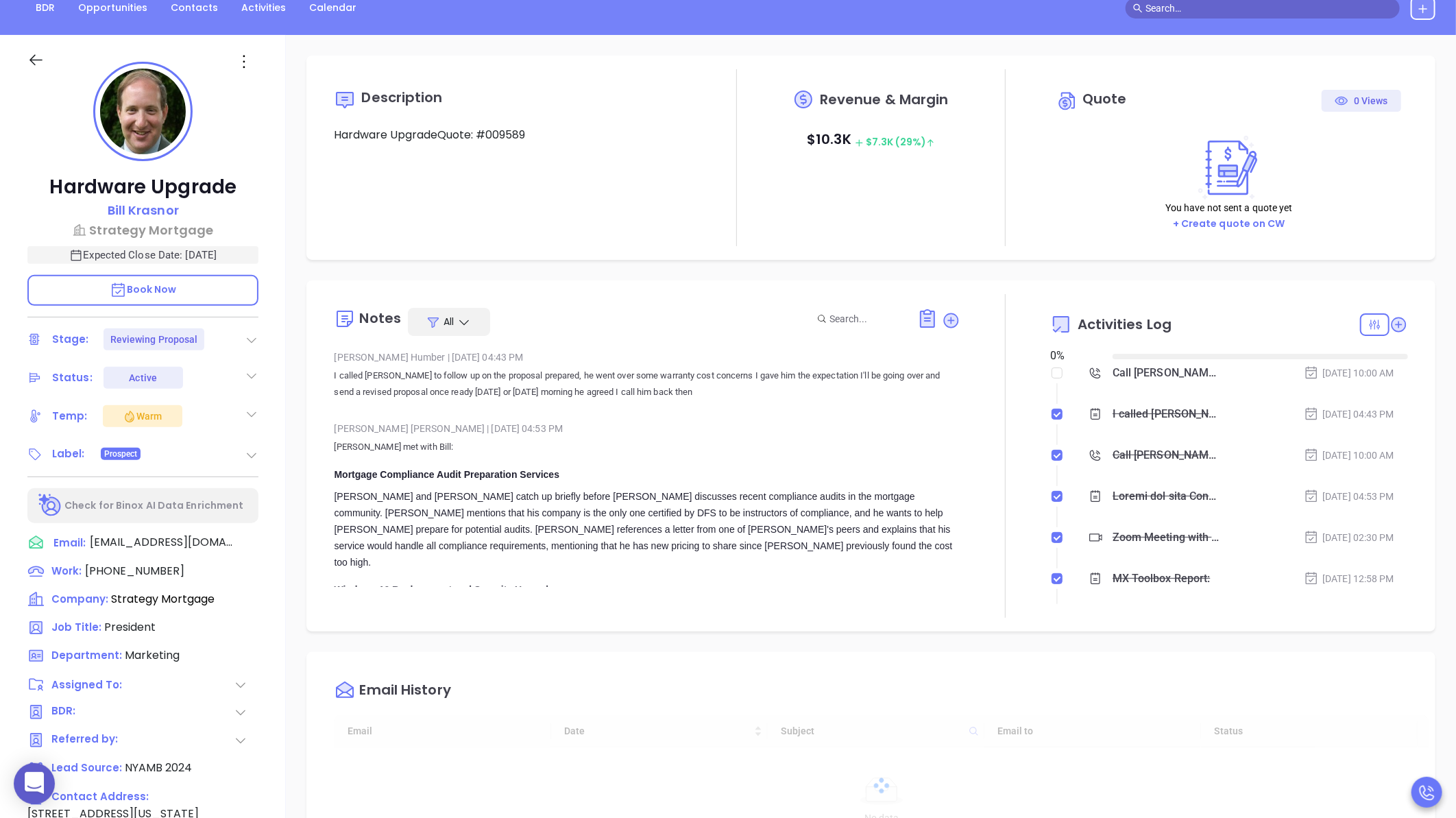
type input "[DATE]"
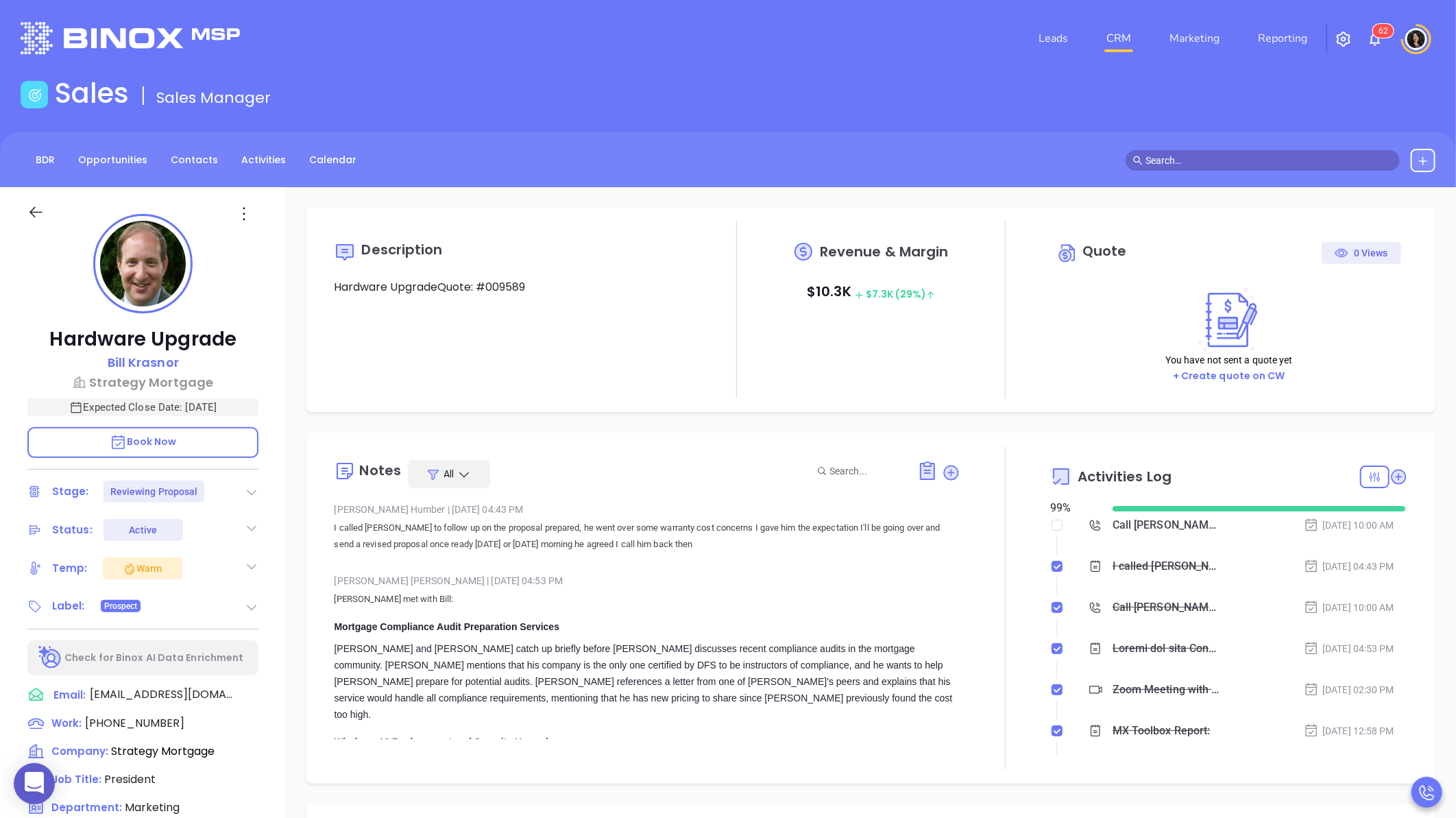
scroll to position [398, 0]
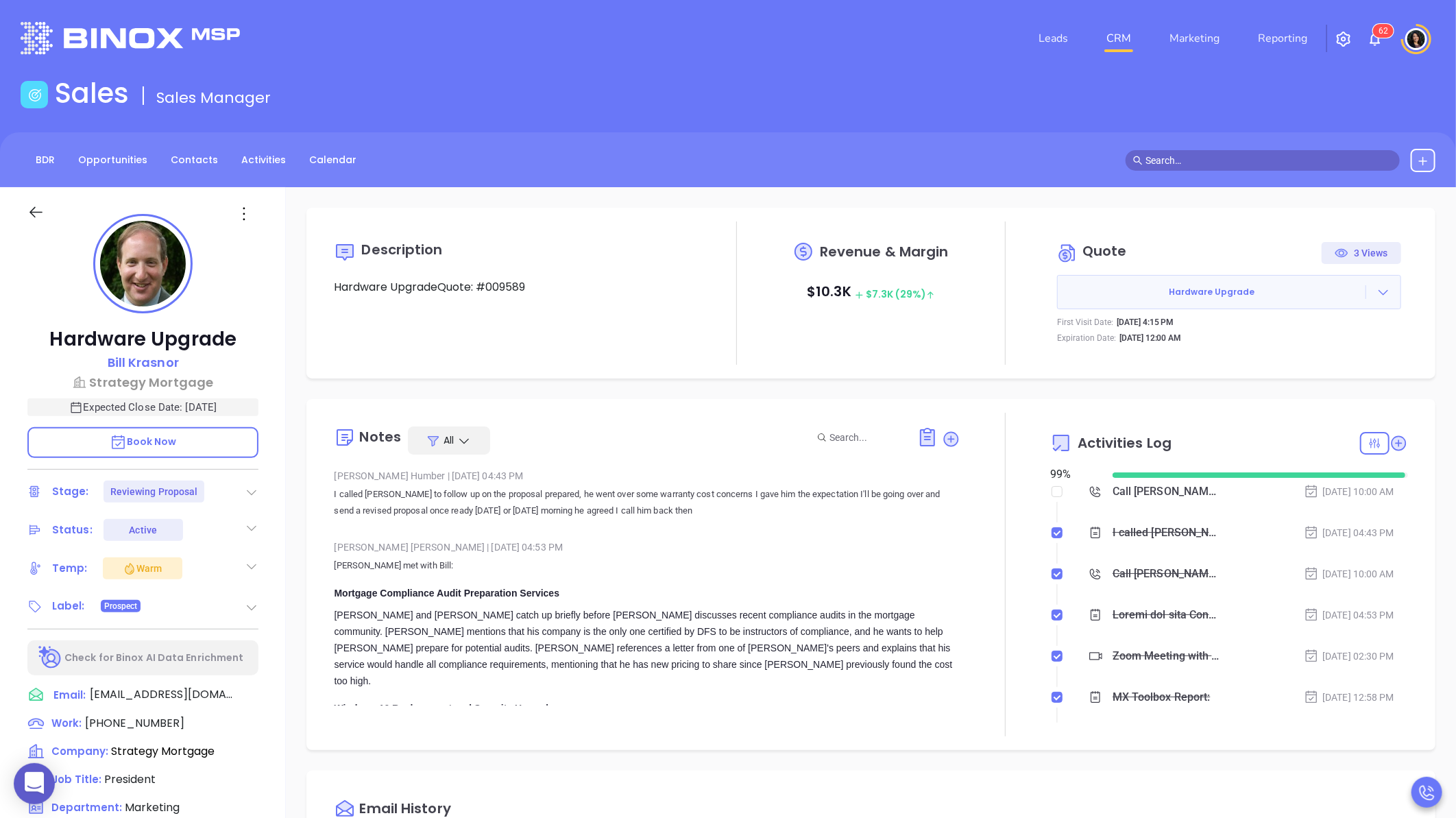
type input "[PERSON_NAME]"
click at [1128, 50] on link "CRM" at bounding box center [1119, 38] width 35 height 28
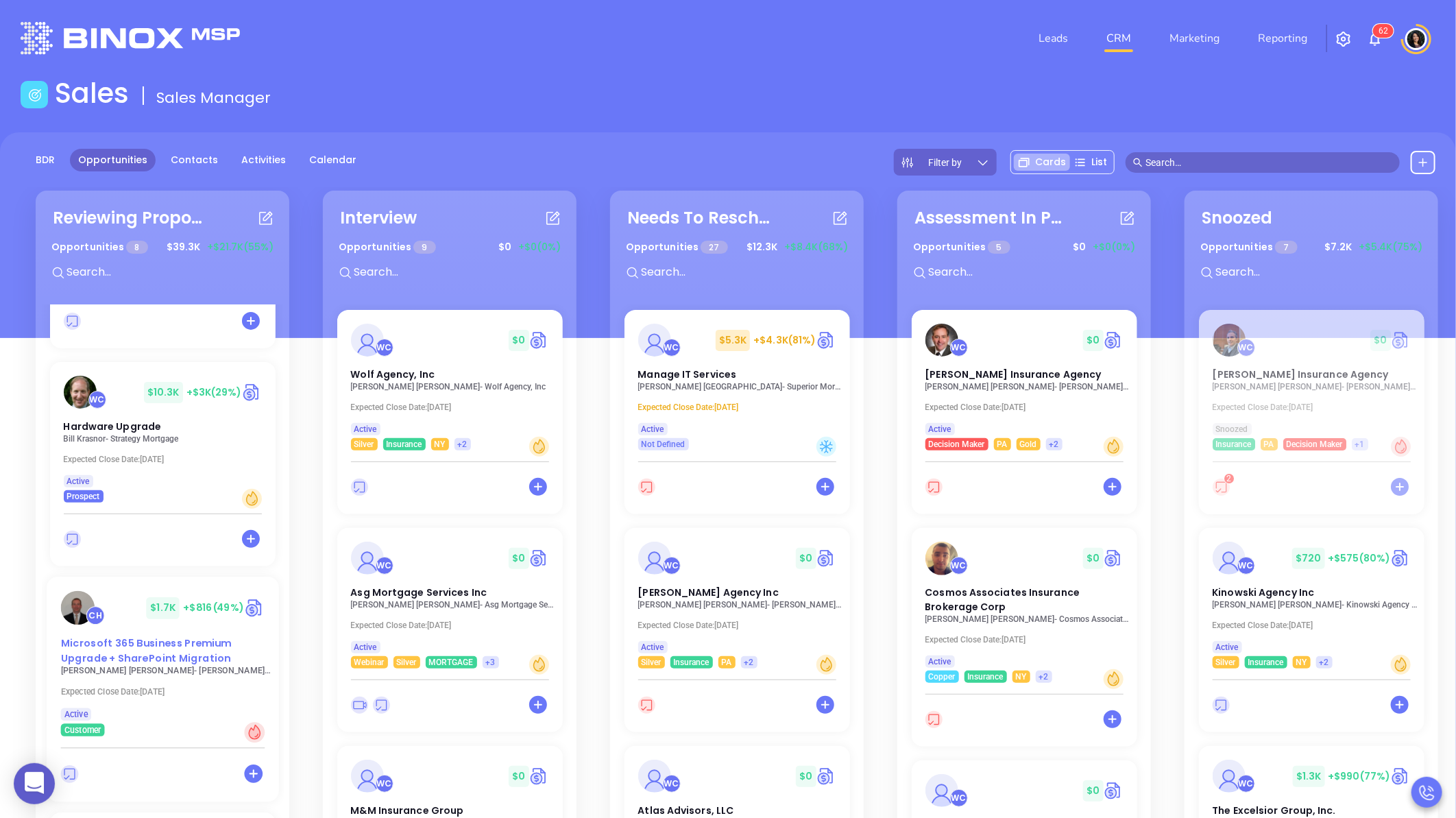
scroll to position [1102, 0]
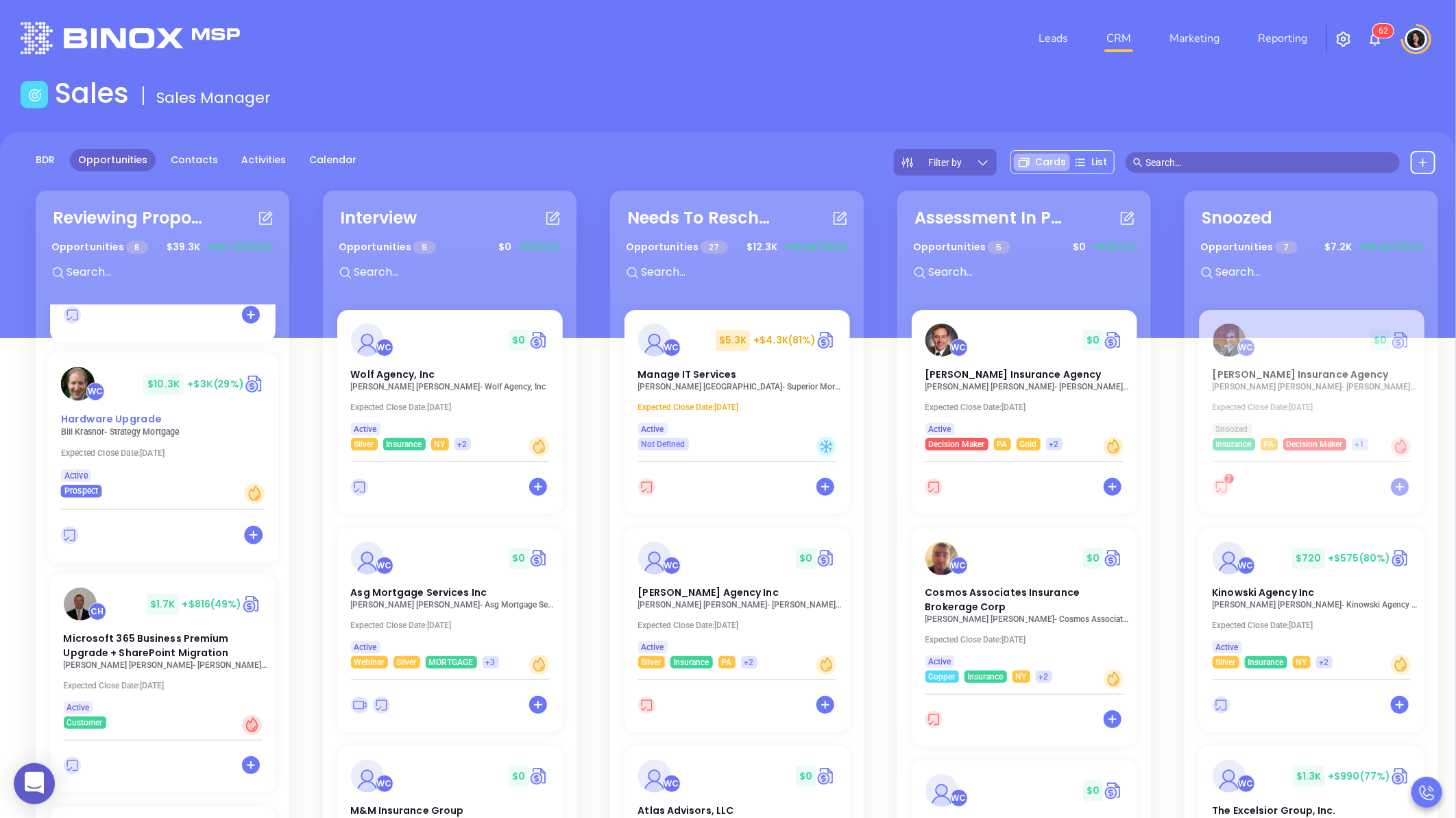
click at [112, 412] on span "Hardware Upgrade" at bounding box center [110, 419] width 100 height 14
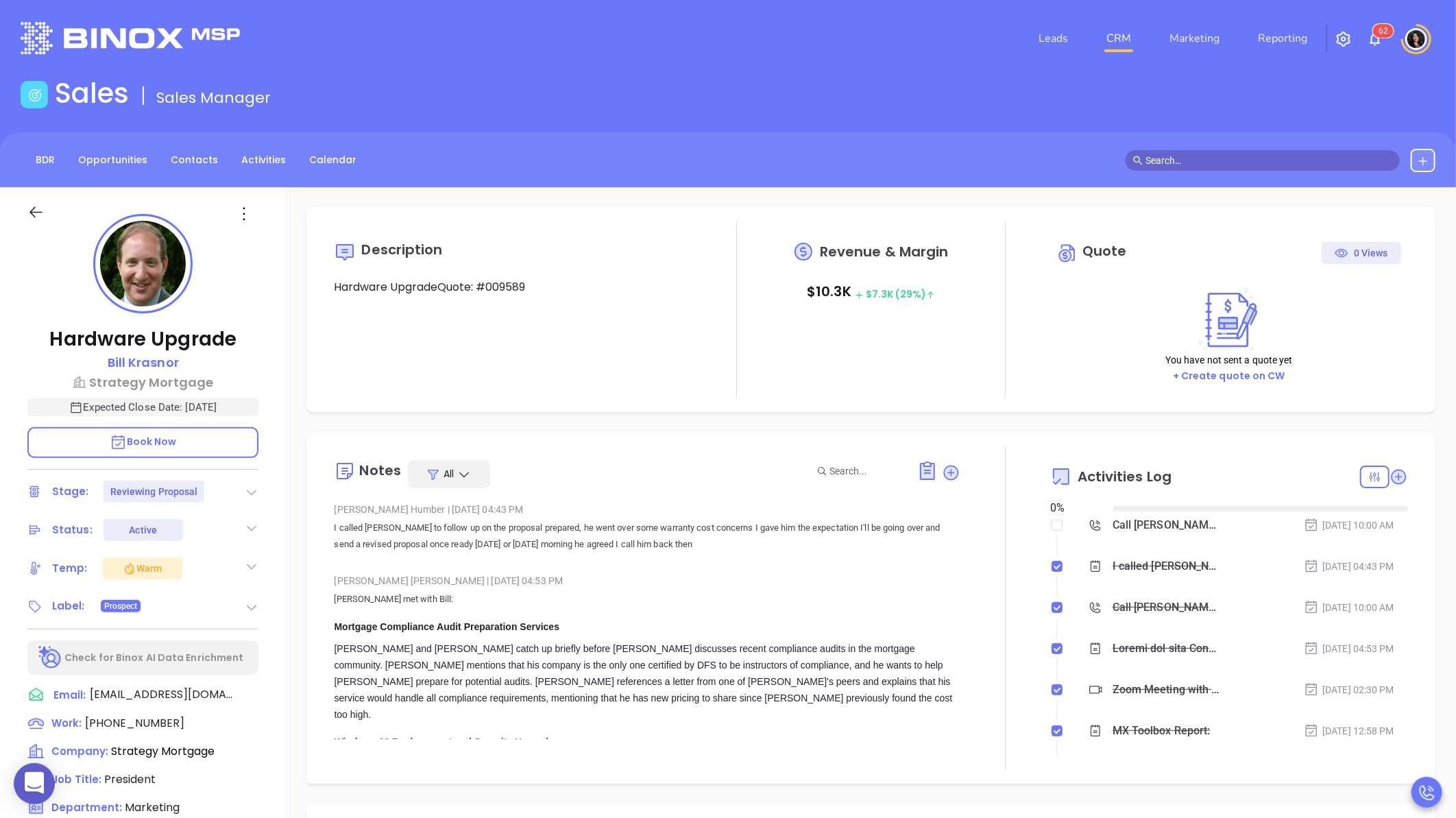
type input "[DATE]"
click at [944, 469] on icon at bounding box center [951, 472] width 13 height 13
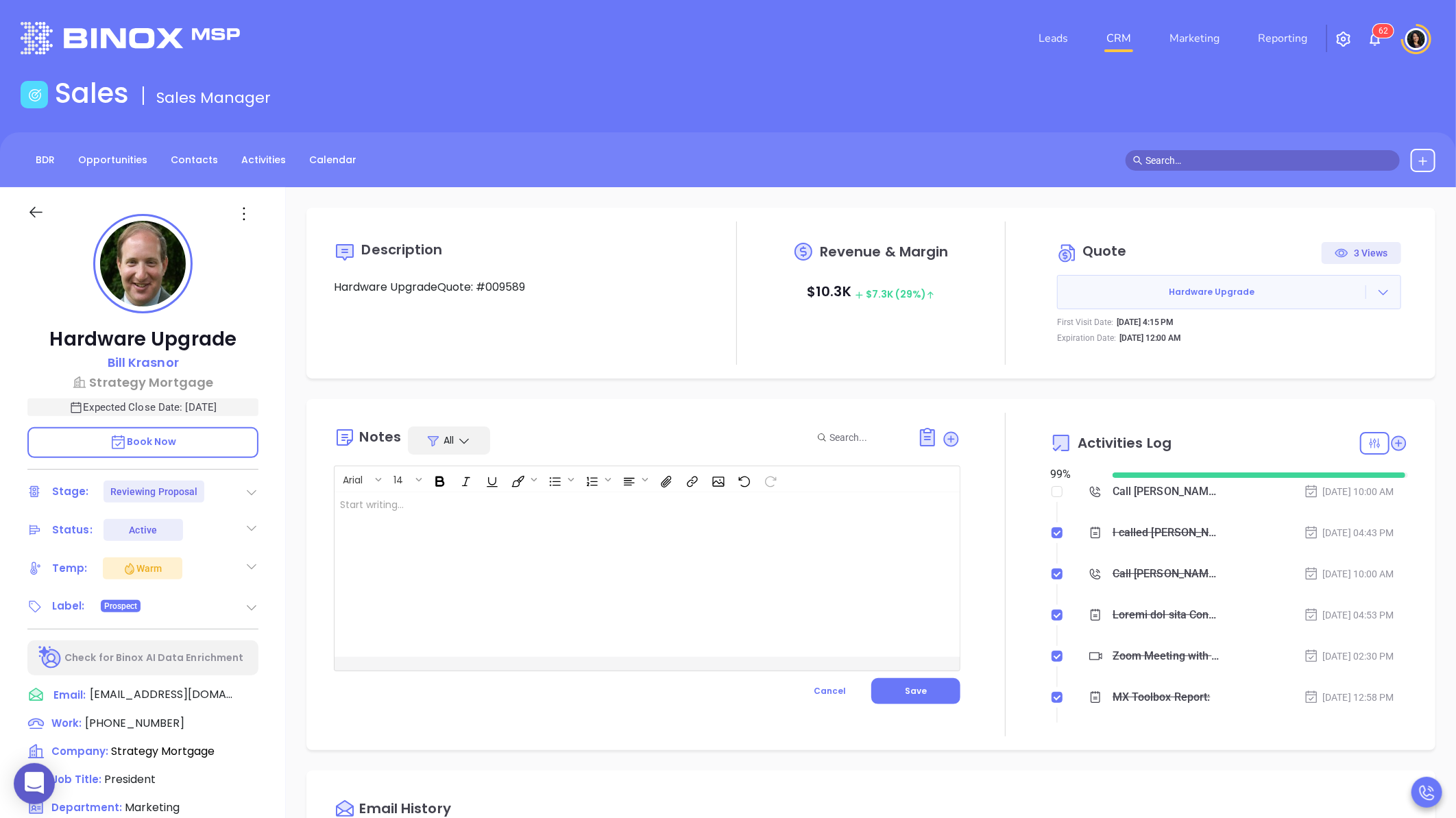
click at [618, 555] on div at bounding box center [625, 575] width 582 height 165
type input "[PERSON_NAME]"
click at [892, 704] on div "Notes All Arial 14 Moving follow up [DATE] morning, needed revised proposal for…" at bounding box center [647, 574] width 626 height 323
click at [895, 694] on button "Save" at bounding box center [915, 691] width 89 height 26
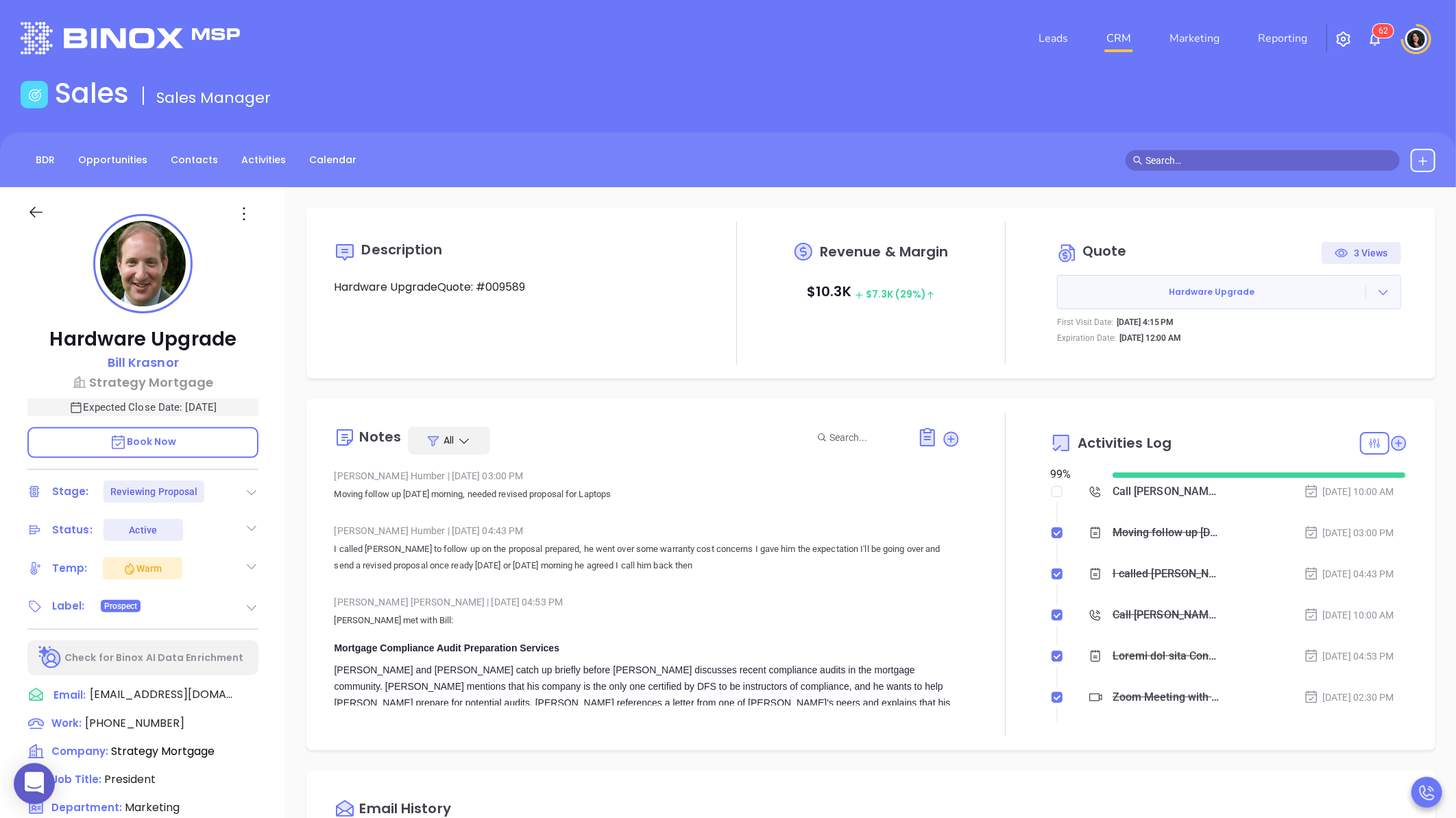
click at [1134, 35] on link "CRM" at bounding box center [1119, 38] width 35 height 28
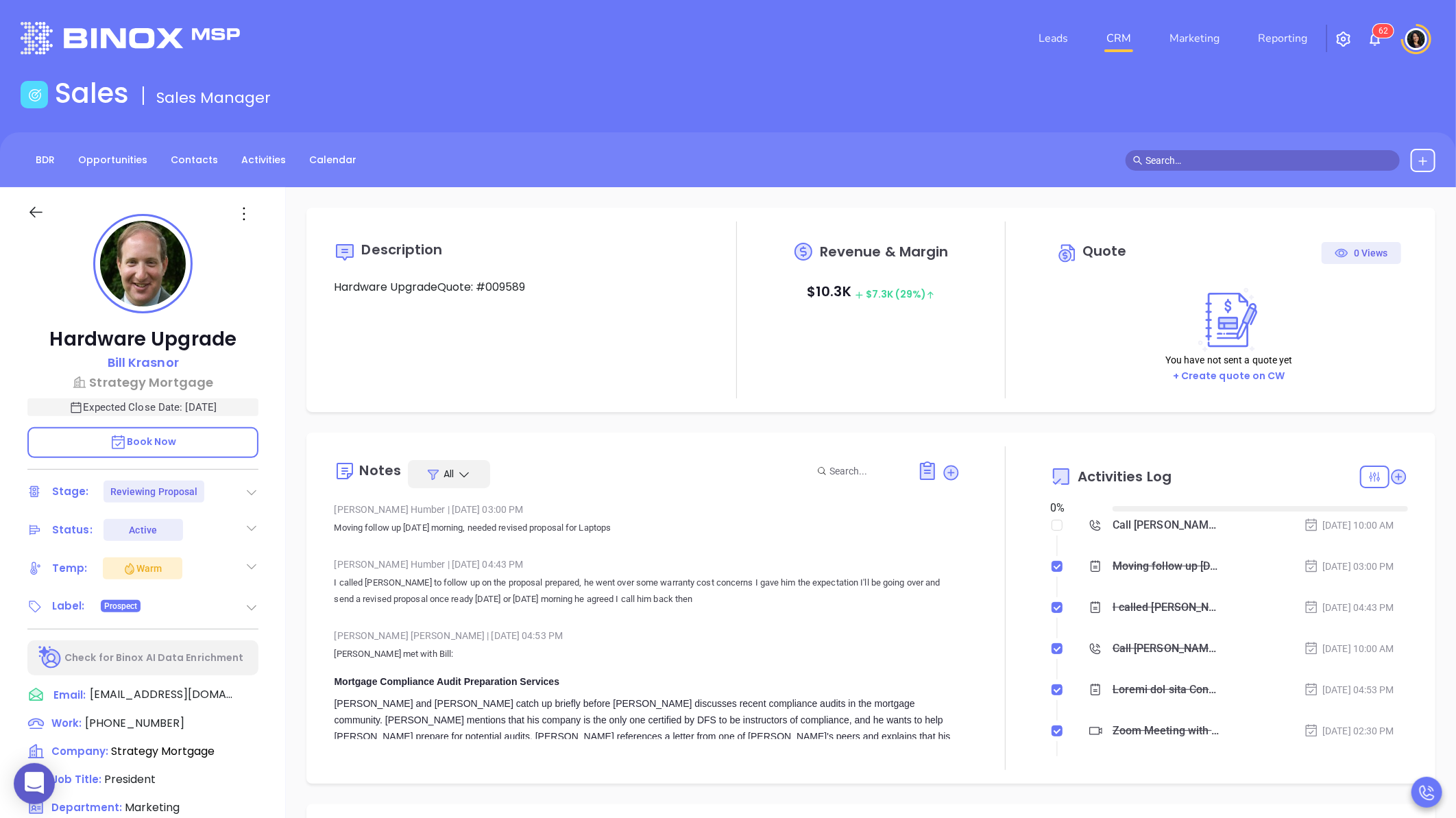
type input "[DATE]"
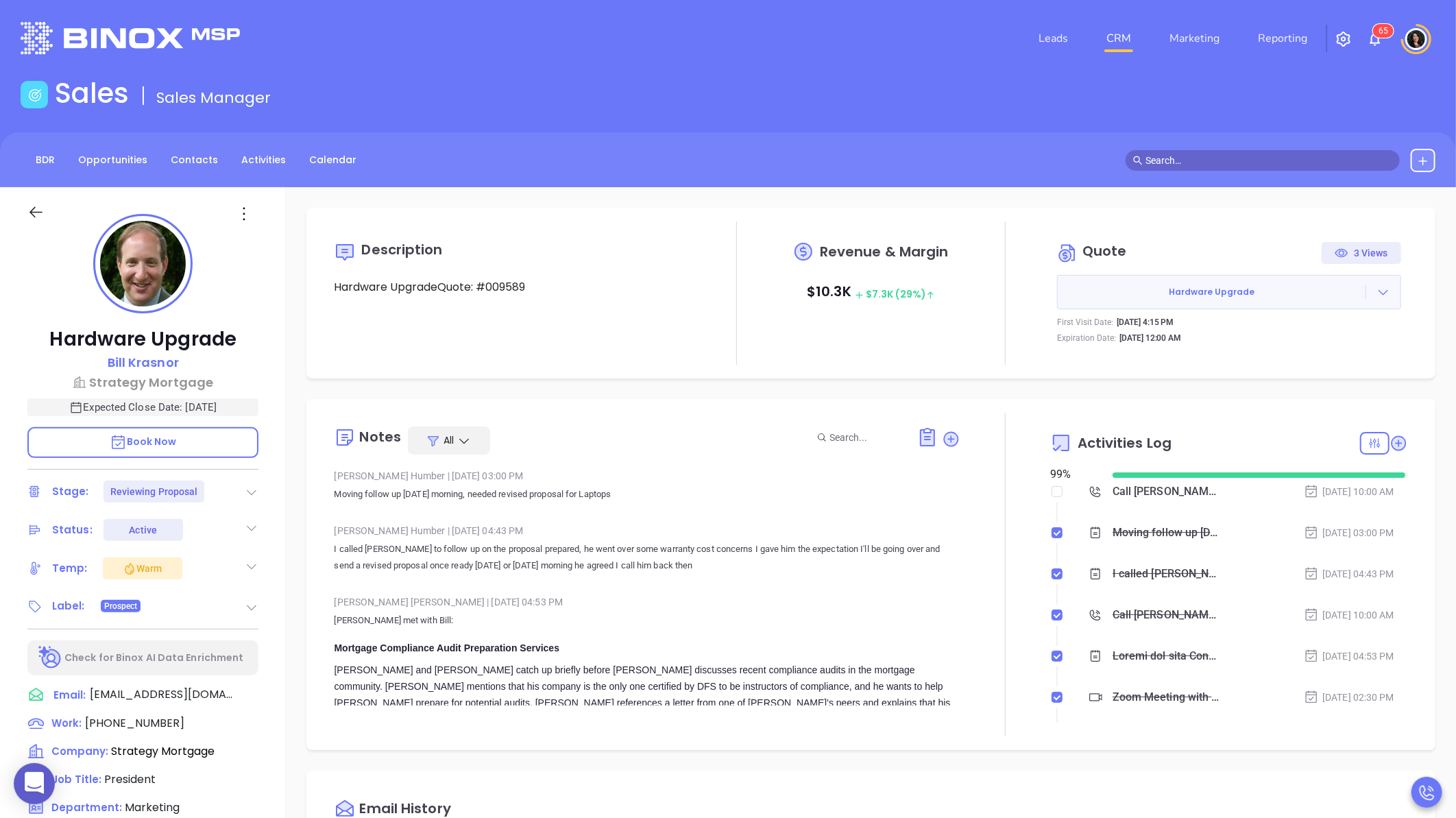
type input "[PERSON_NAME]"
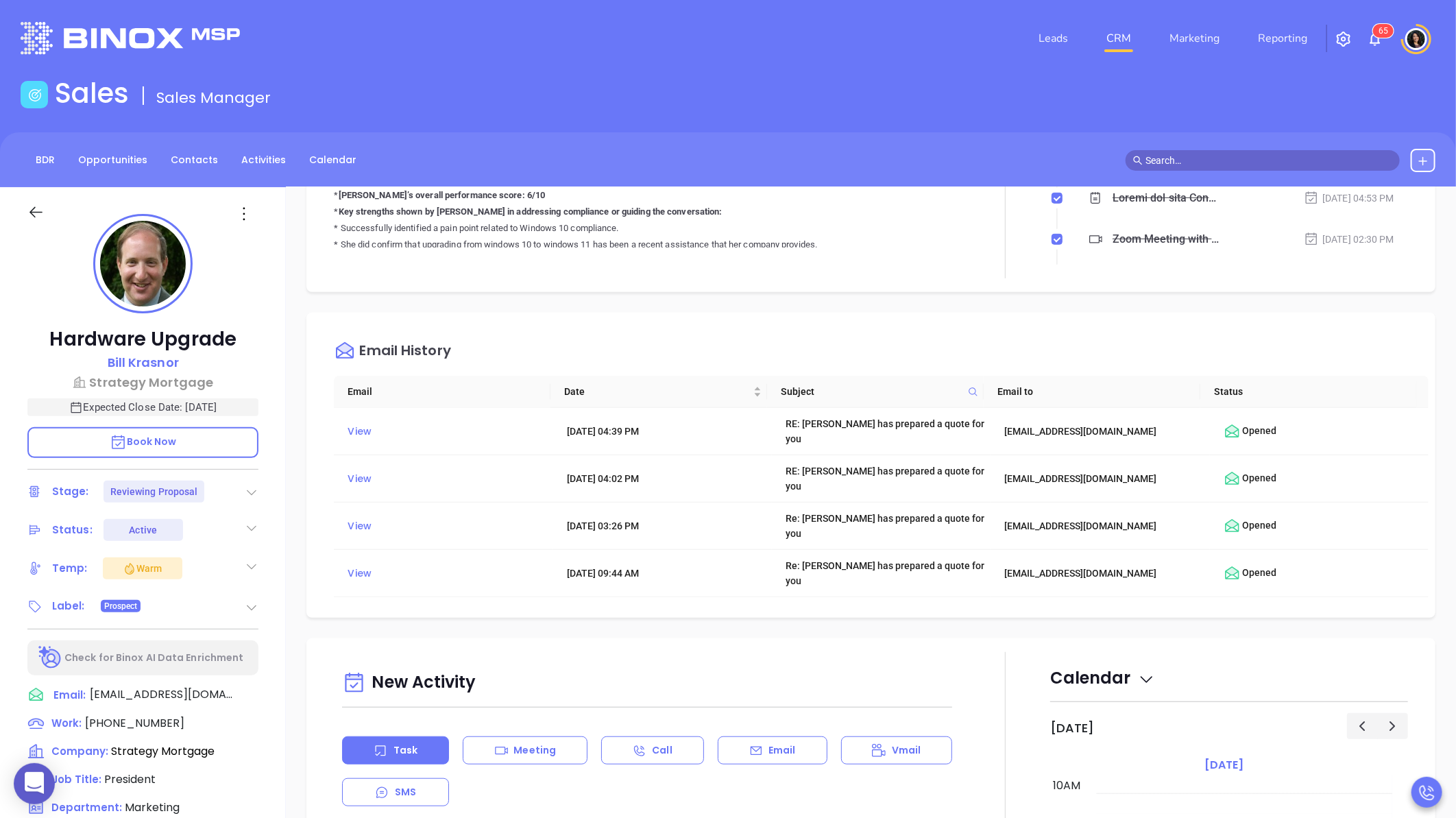
scroll to position [533, 0]
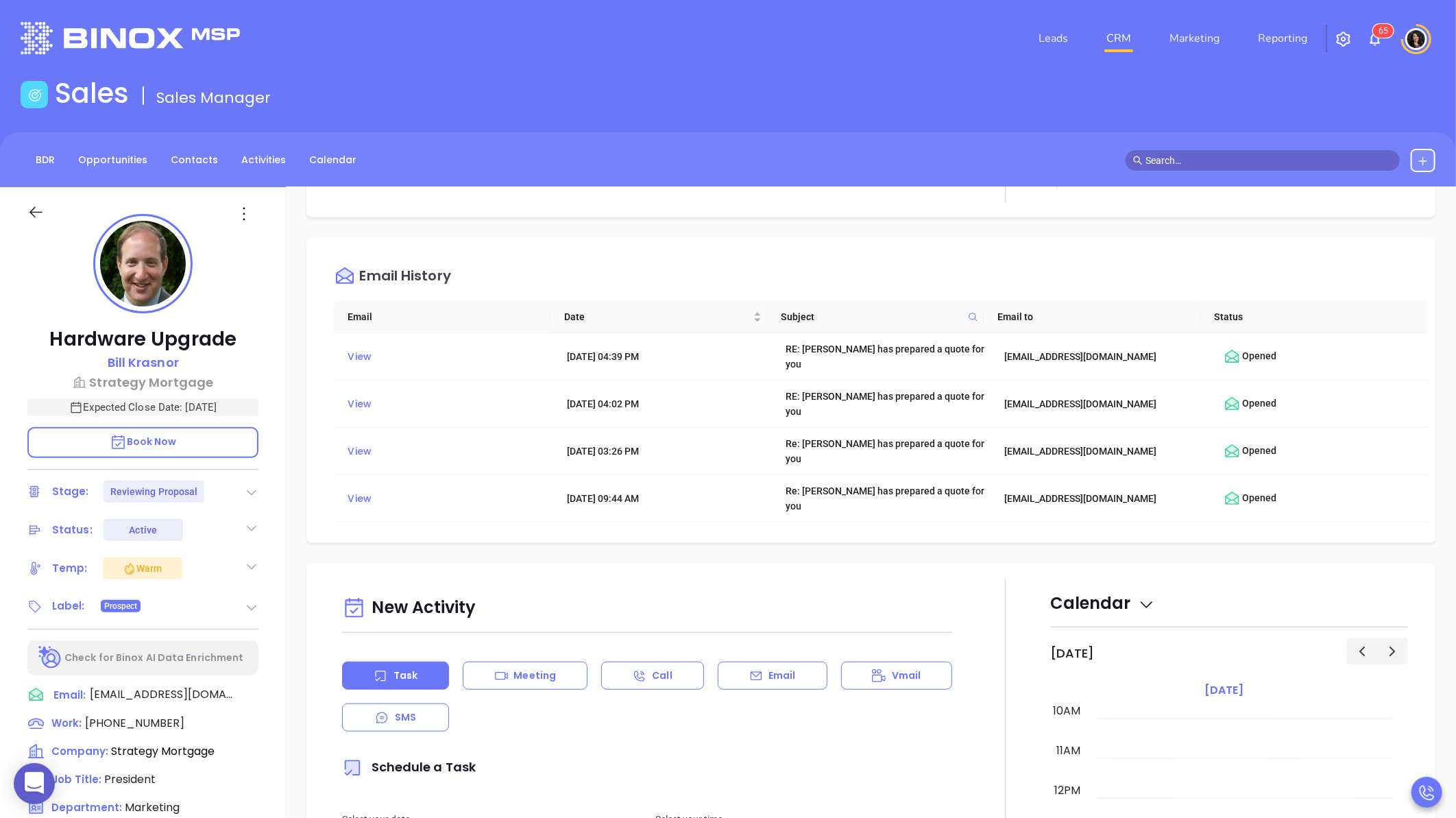
click at [784, 669] on p "Email" at bounding box center [782, 676] width 28 height 14
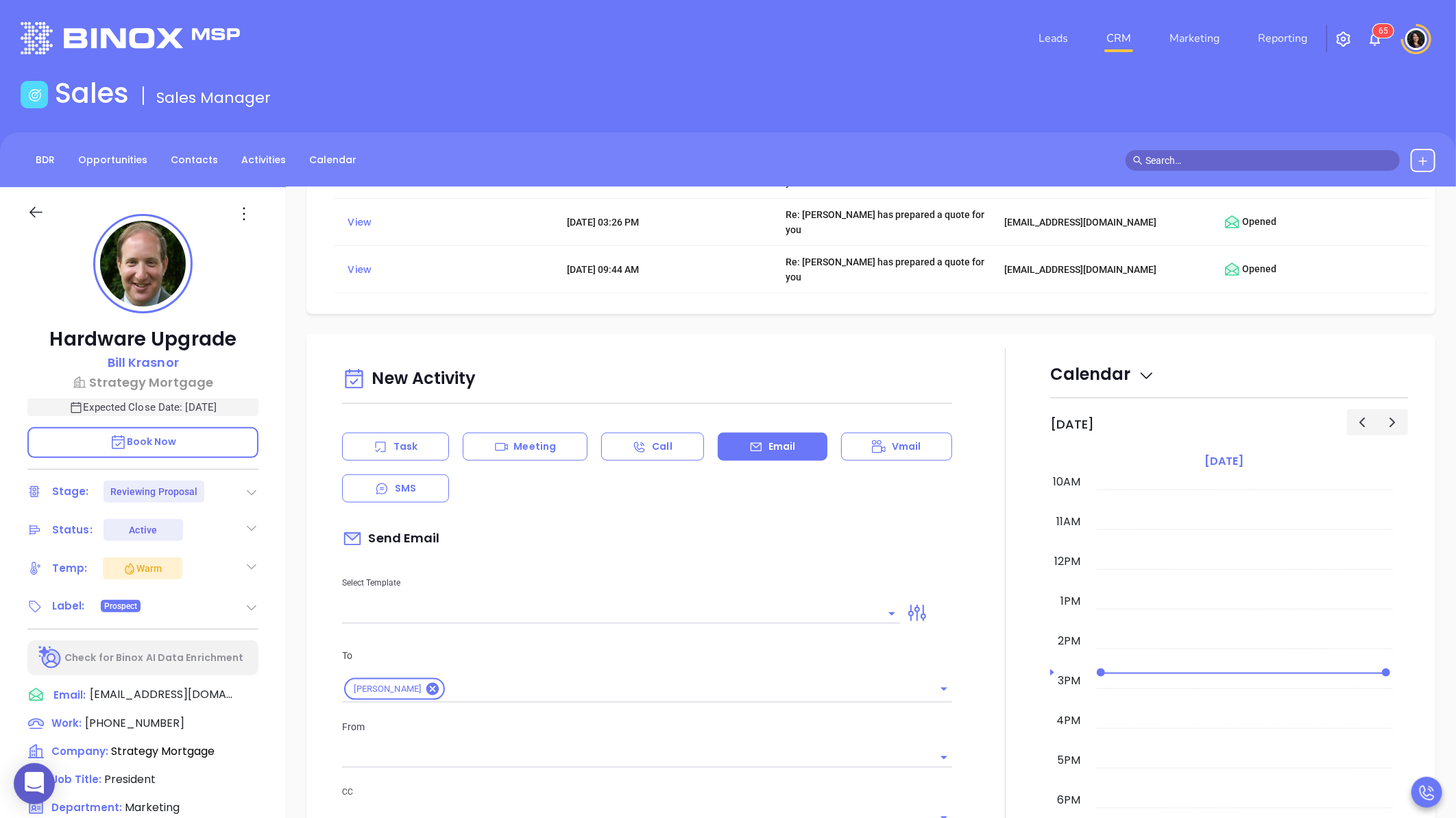
click at [610, 604] on input "text" at bounding box center [611, 614] width 538 height 20
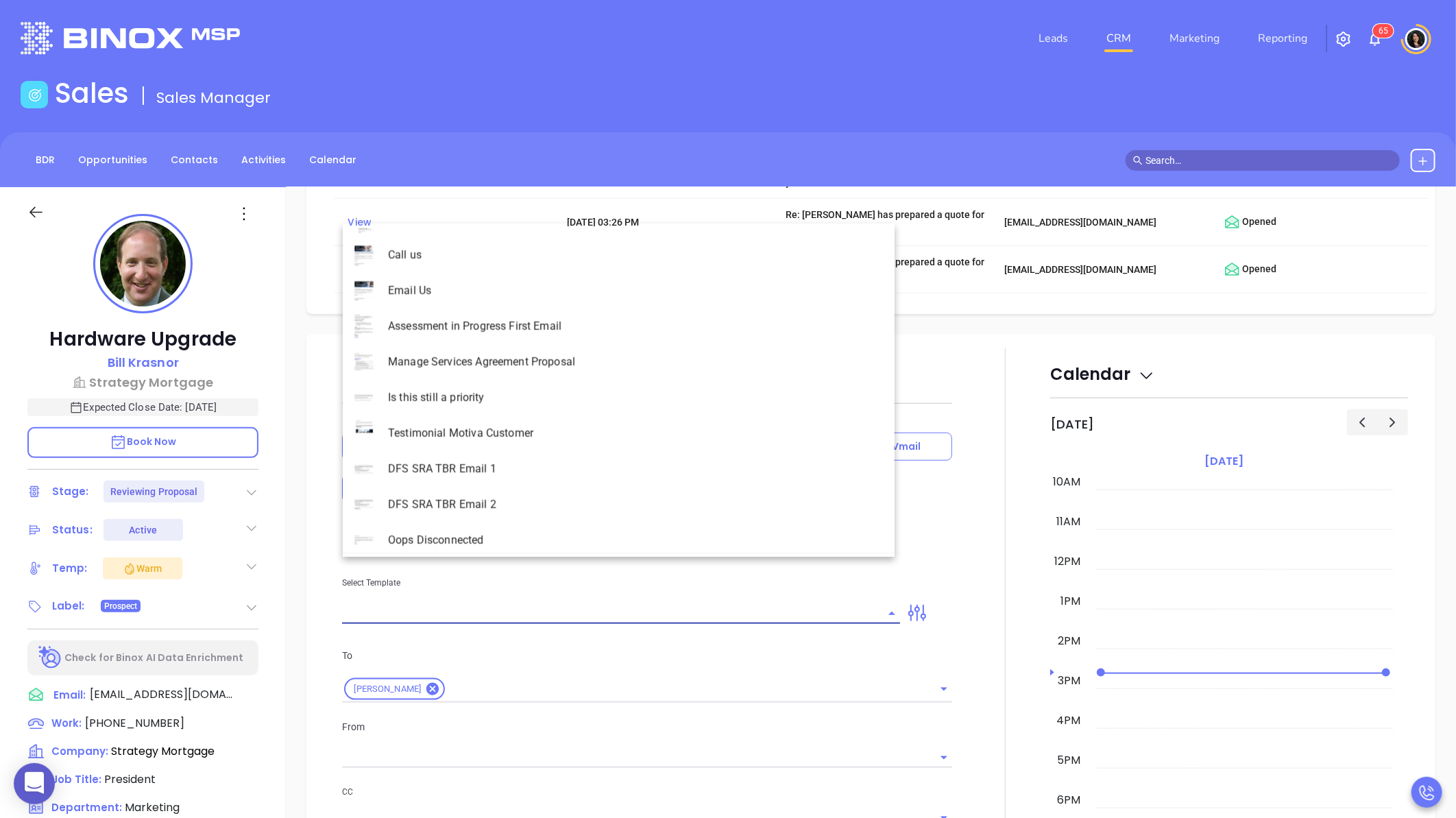
type input "[PERSON_NAME]"
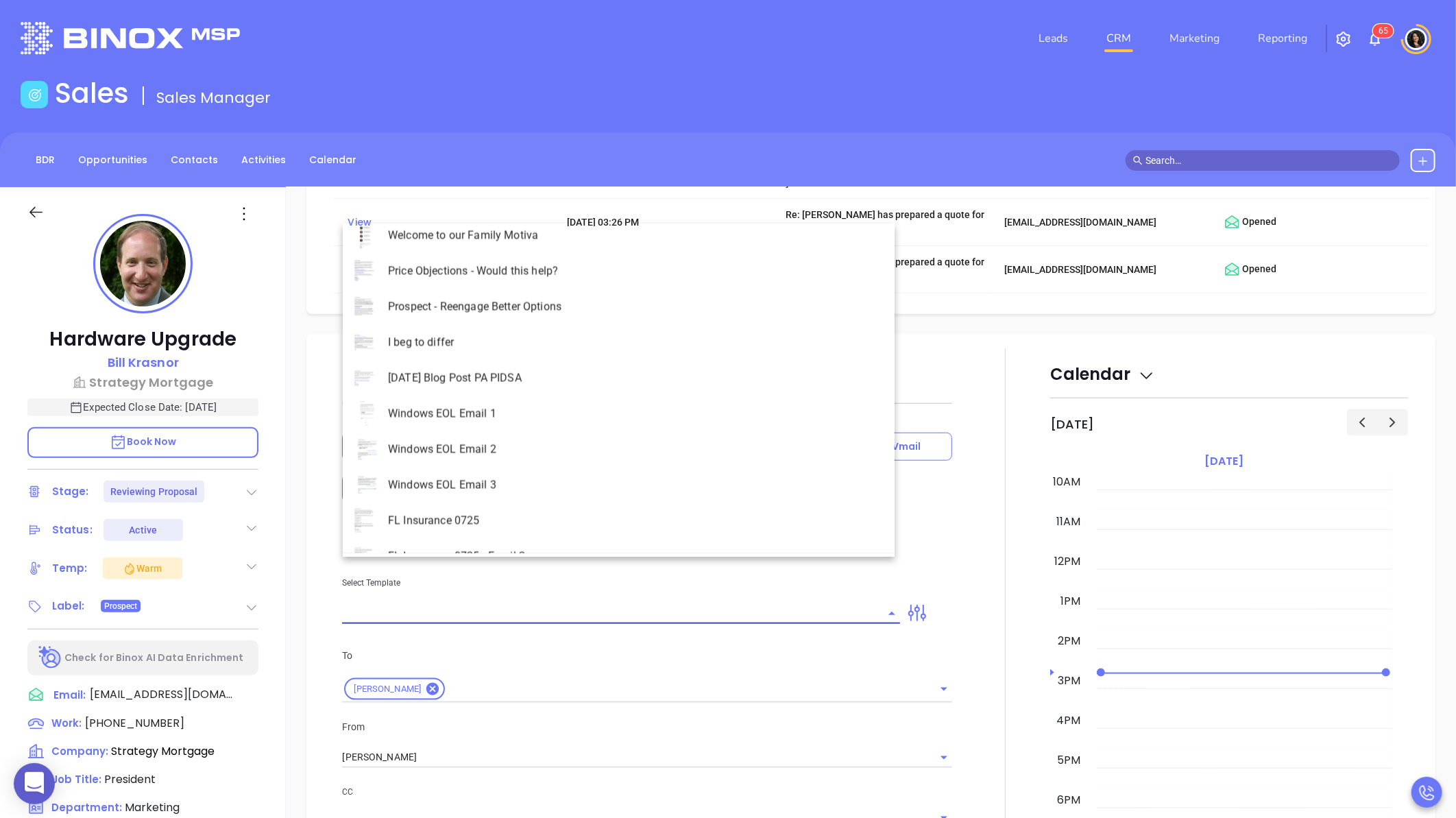
scroll to position [2361, 0]
click at [495, 432] on li "Windows EOL Email 1" at bounding box center [618, 420] width 552 height 35
type input "Windows EOL Email 1"
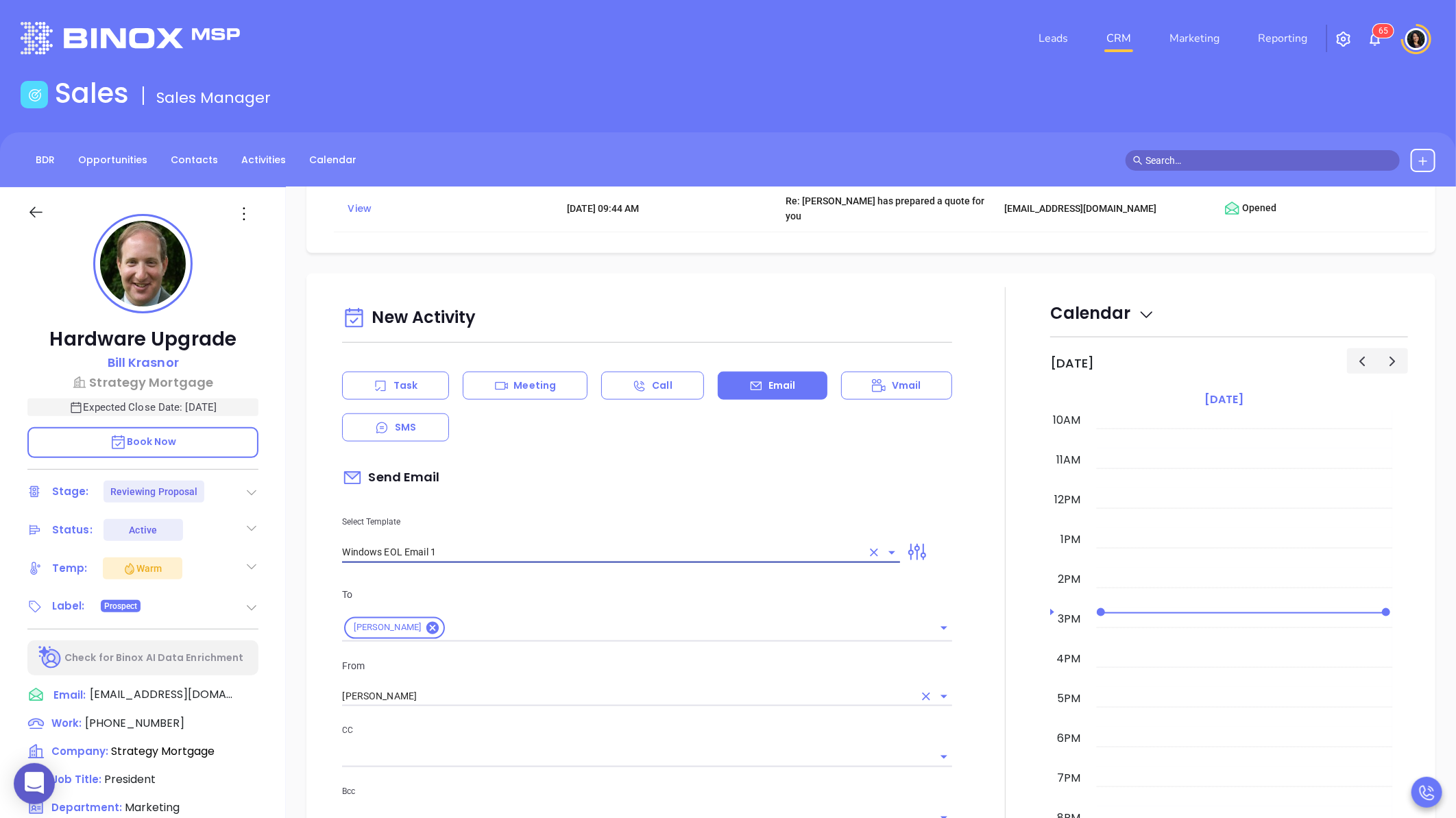
type input "Bill, quick heads up!"
